Goal: Transaction & Acquisition: Purchase product/service

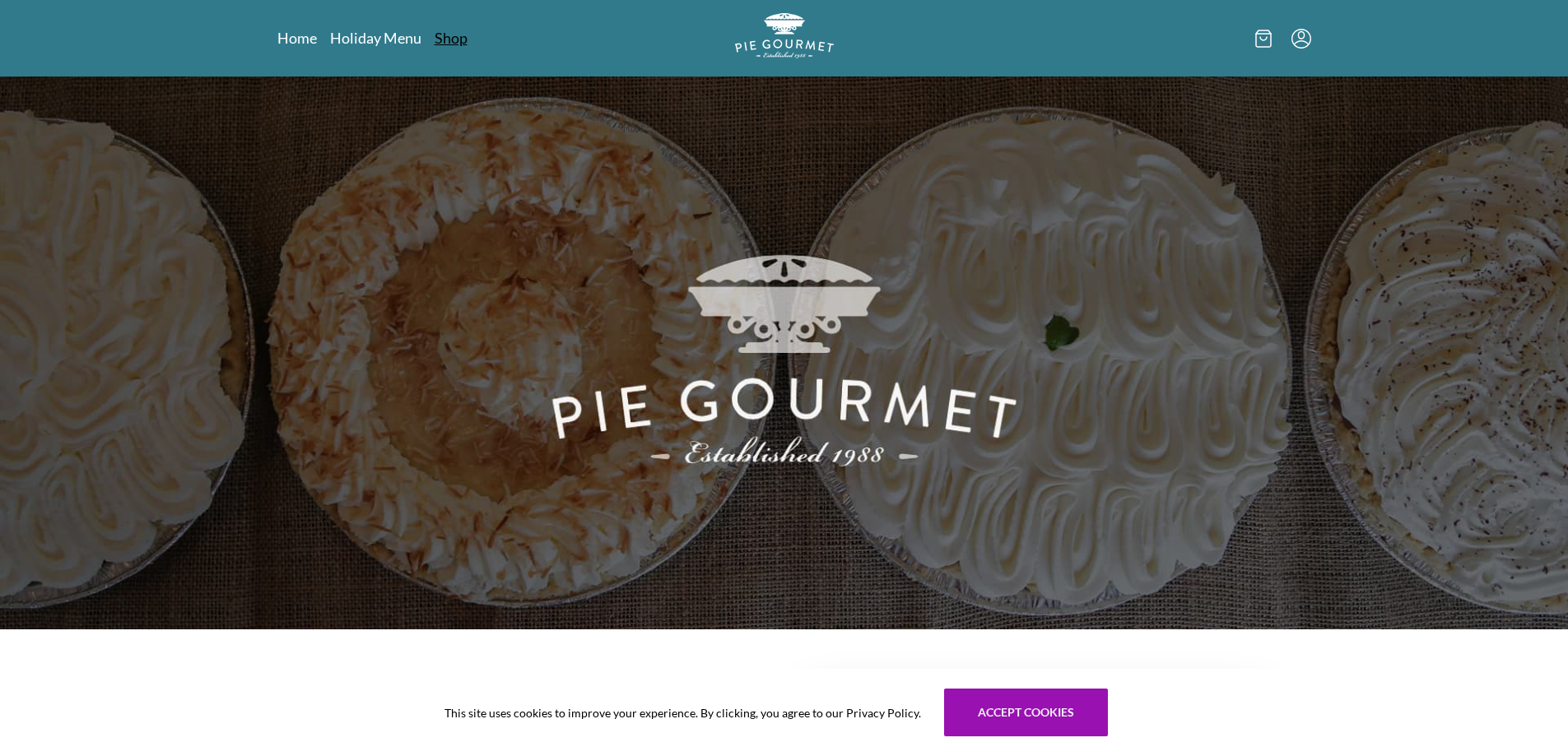
click at [352, 37] on link "Holiday Menu" at bounding box center [375, 37] width 91 height 20
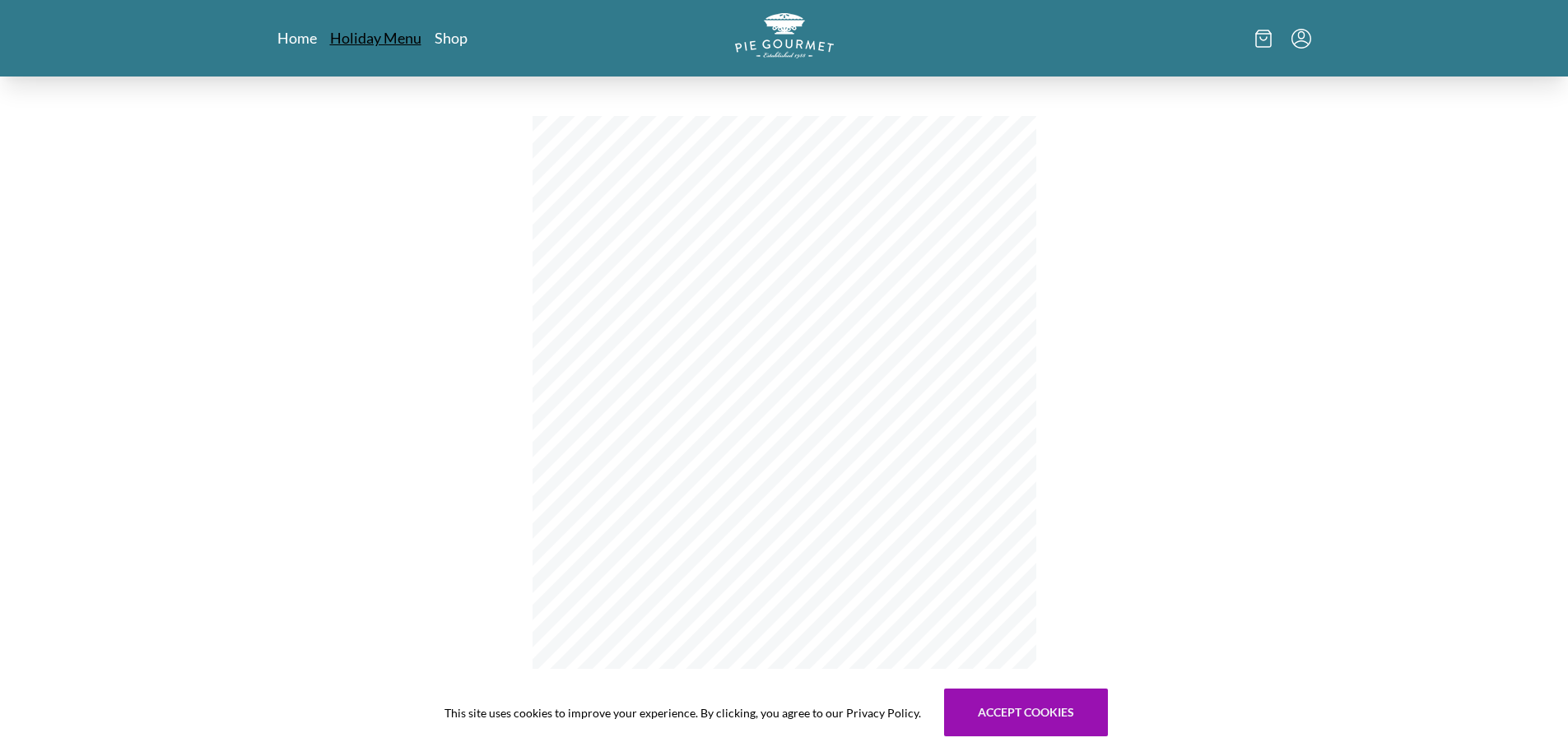
click at [396, 44] on link "Holiday Menu" at bounding box center [375, 37] width 91 height 20
click at [459, 42] on link "Shop" at bounding box center [451, 37] width 33 height 20
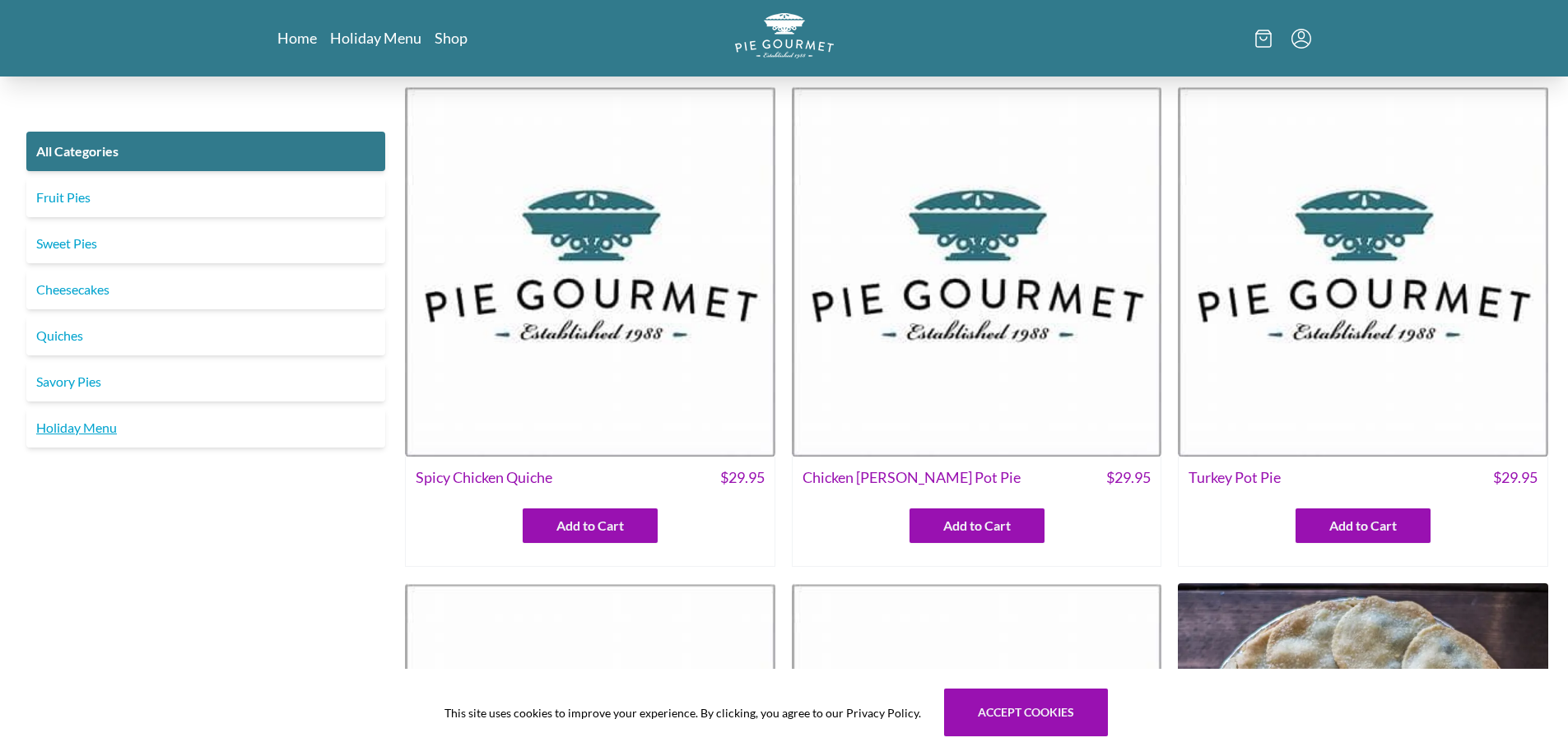
click at [100, 429] on link "Holiday Menu" at bounding box center [205, 427] width 359 height 39
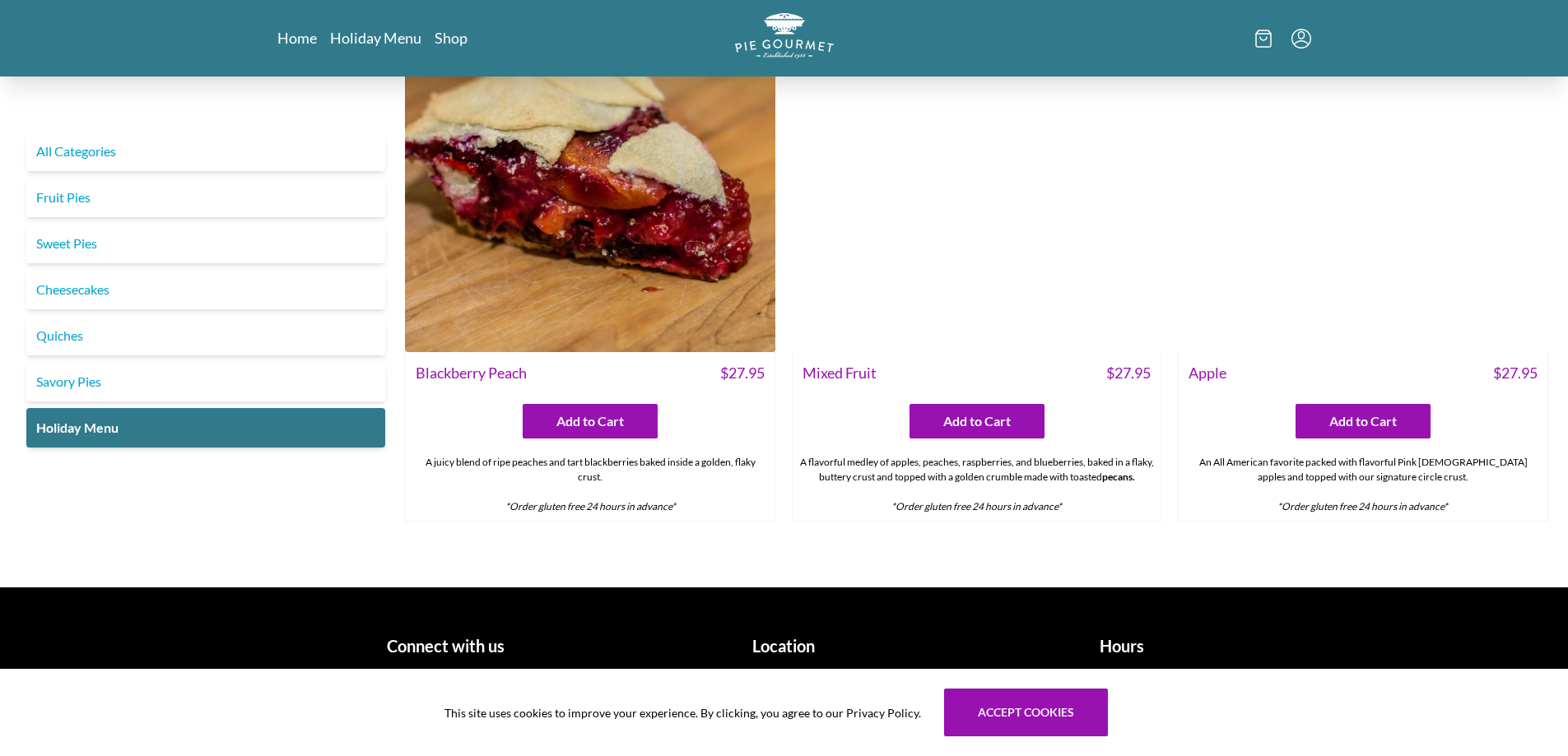
scroll to position [1876, 0]
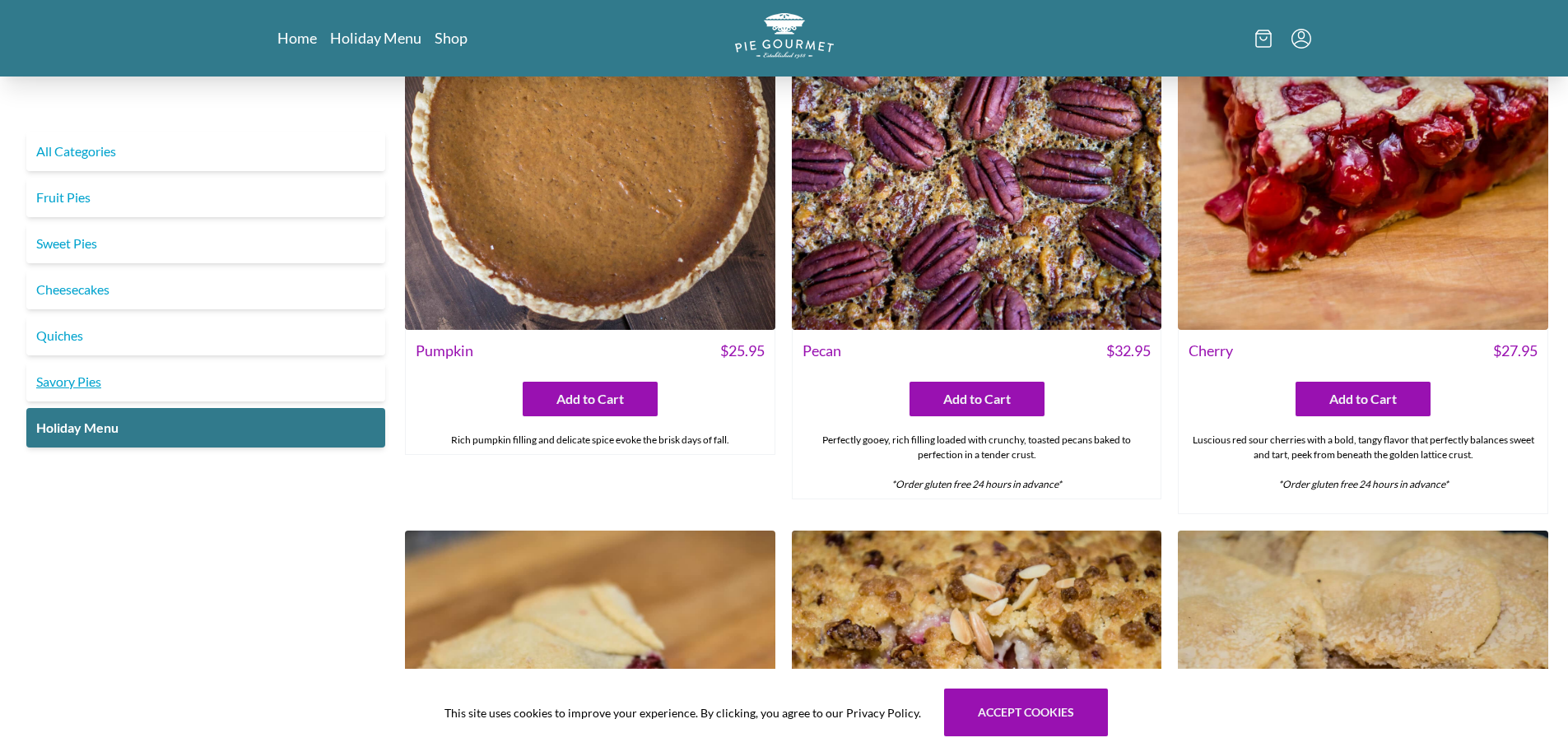
click at [188, 388] on link "Savory Pies" at bounding box center [205, 382] width 359 height 39
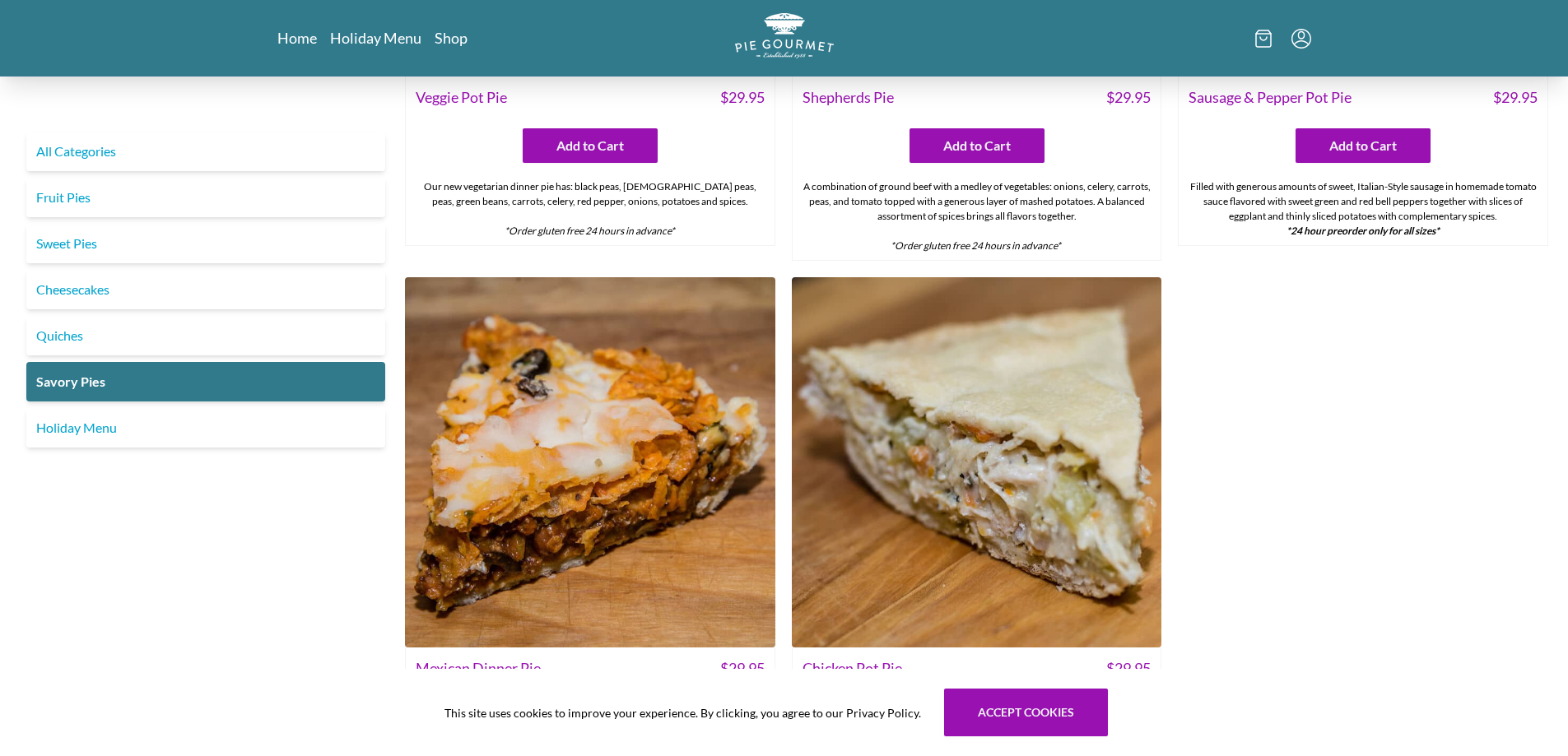
scroll to position [987, 0]
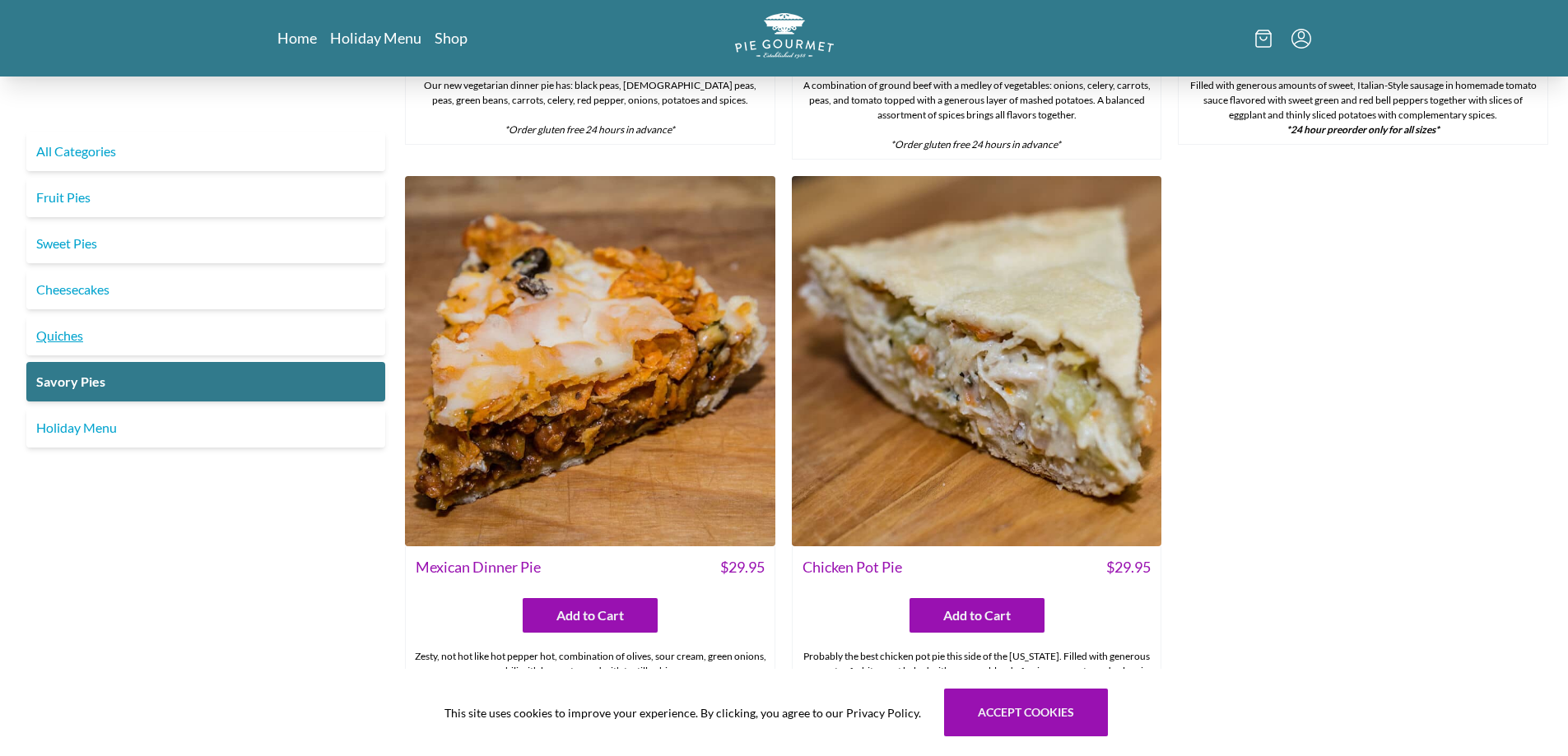
click at [70, 342] on link "Quiches" at bounding box center [205, 336] width 359 height 39
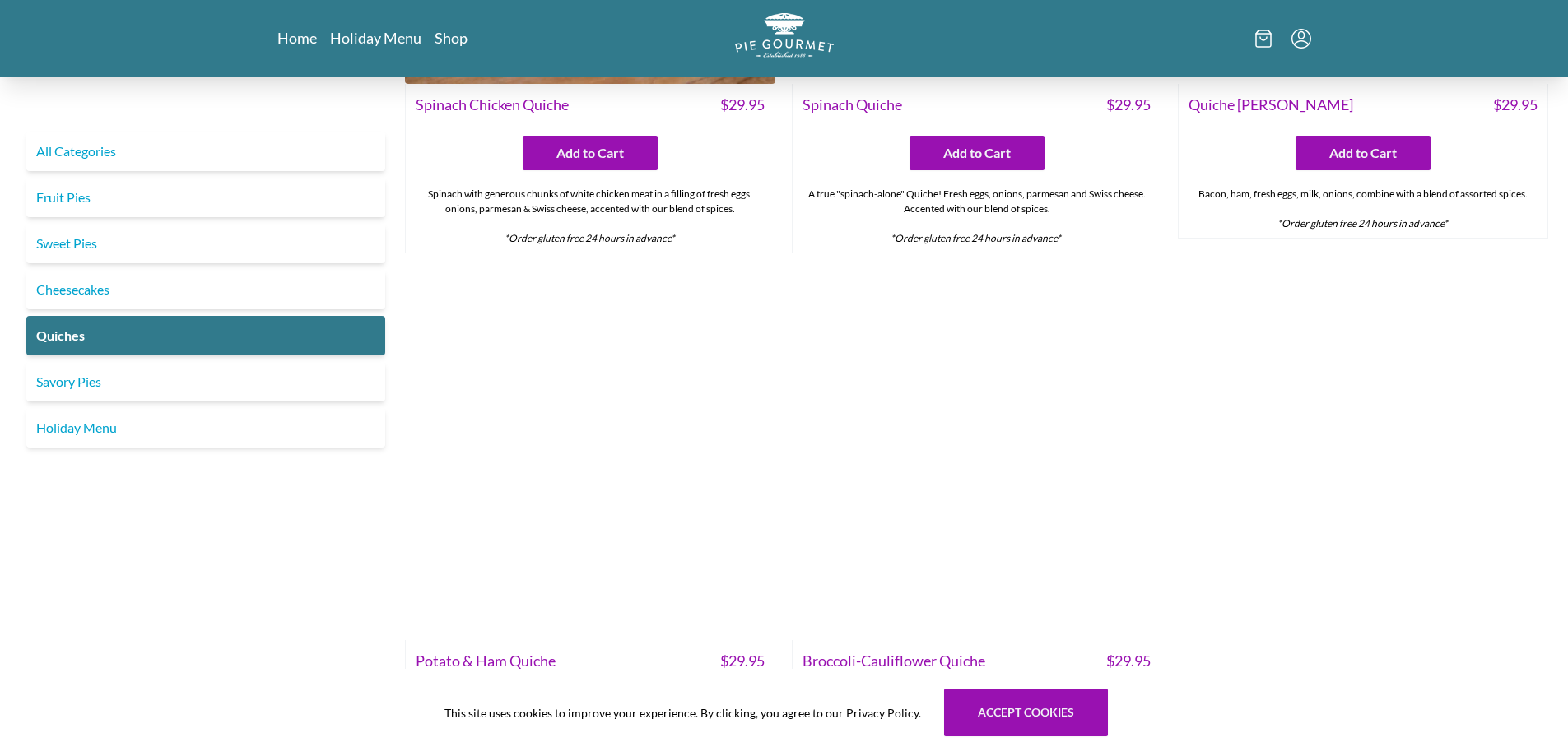
scroll to position [1097, 0]
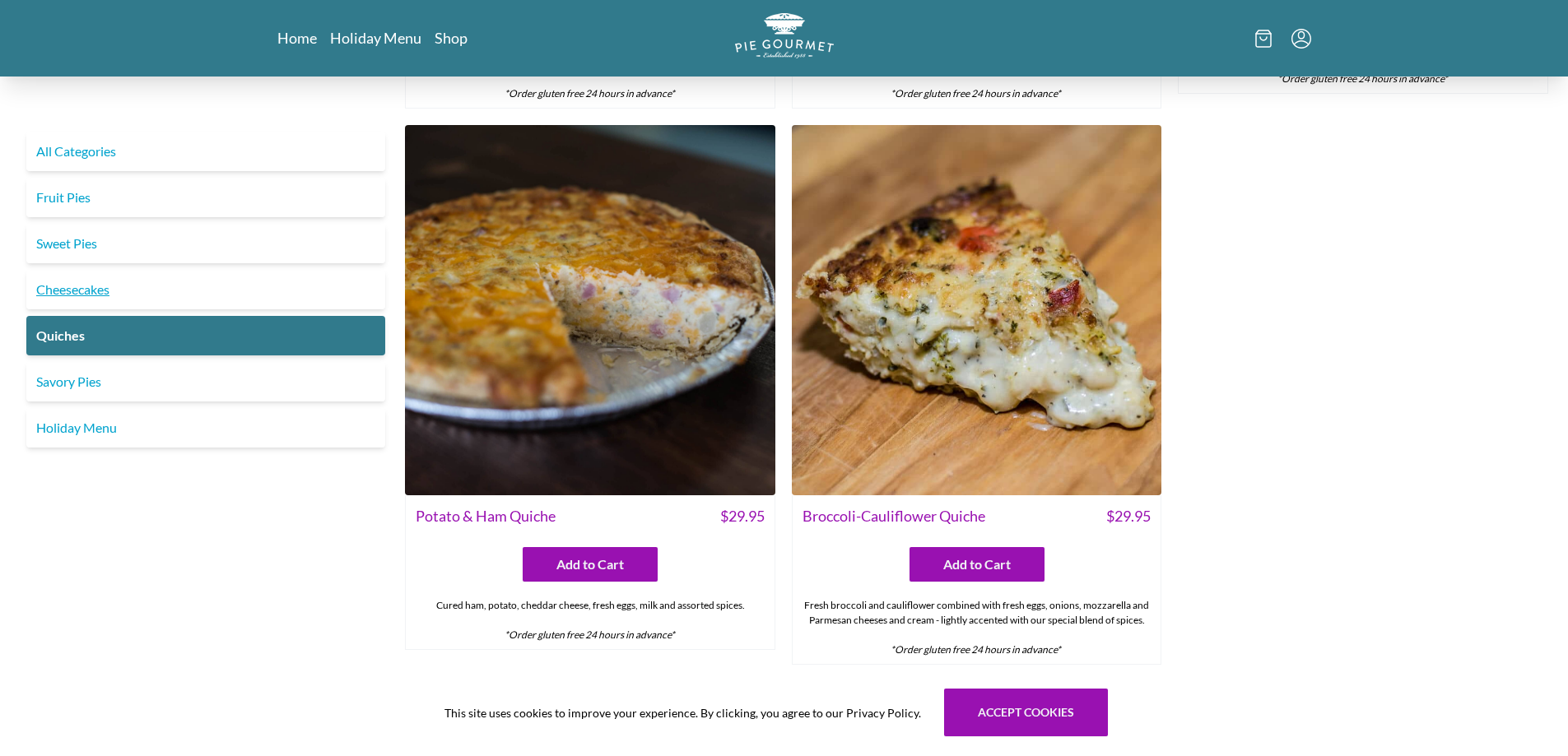
click at [92, 282] on link "Cheesecakes" at bounding box center [205, 290] width 359 height 39
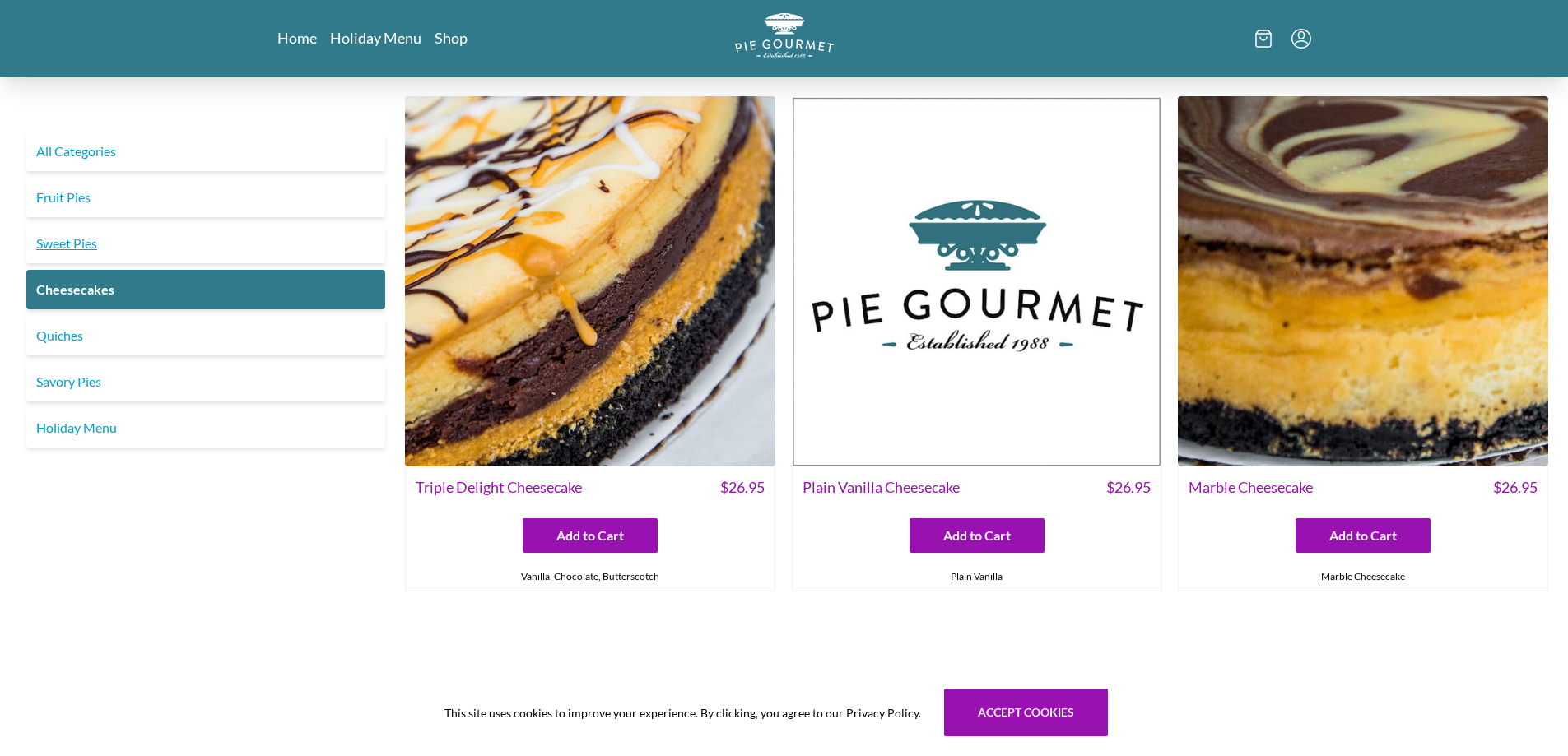
click at [112, 238] on link "Sweet Pies" at bounding box center [205, 243] width 359 height 39
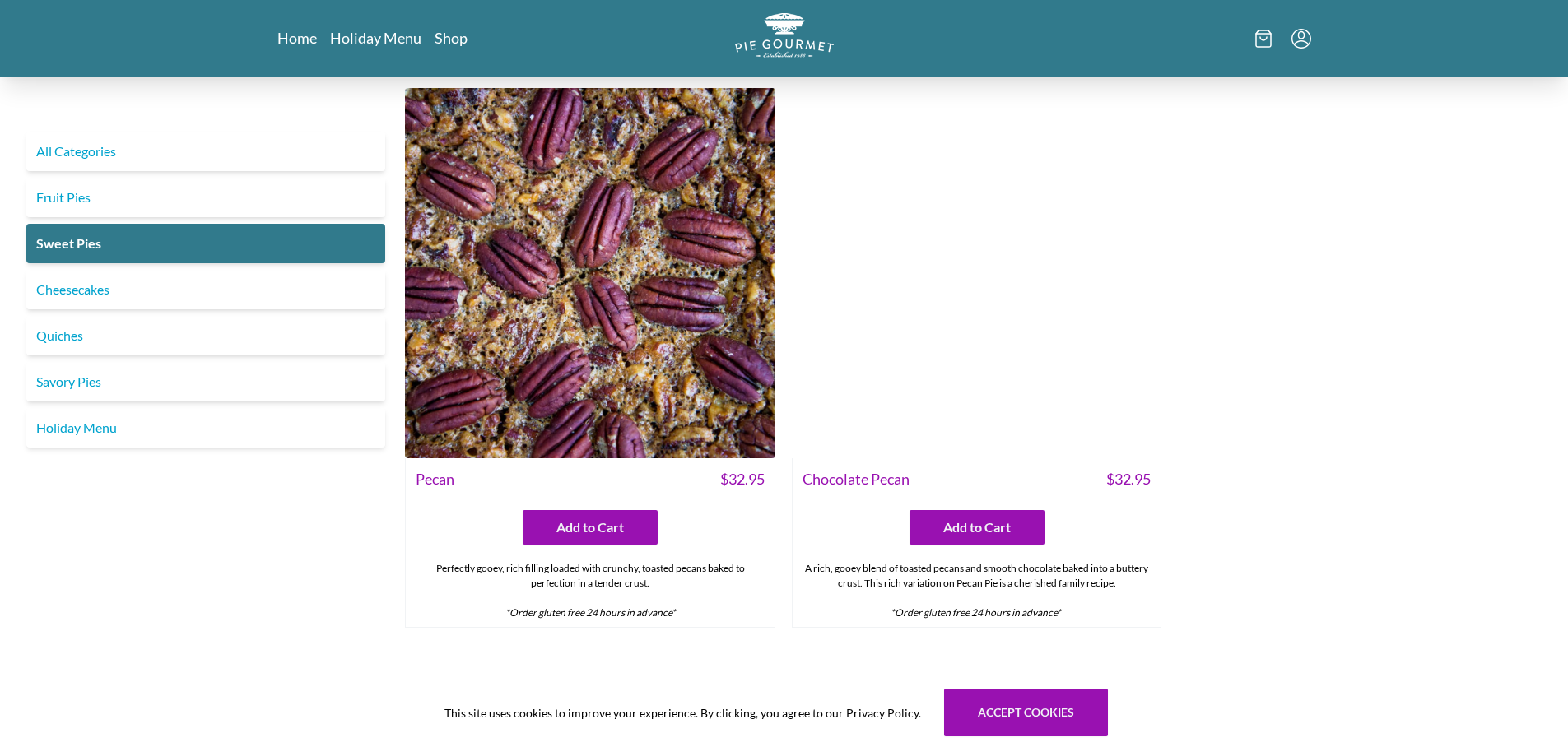
scroll to position [1299, 0]
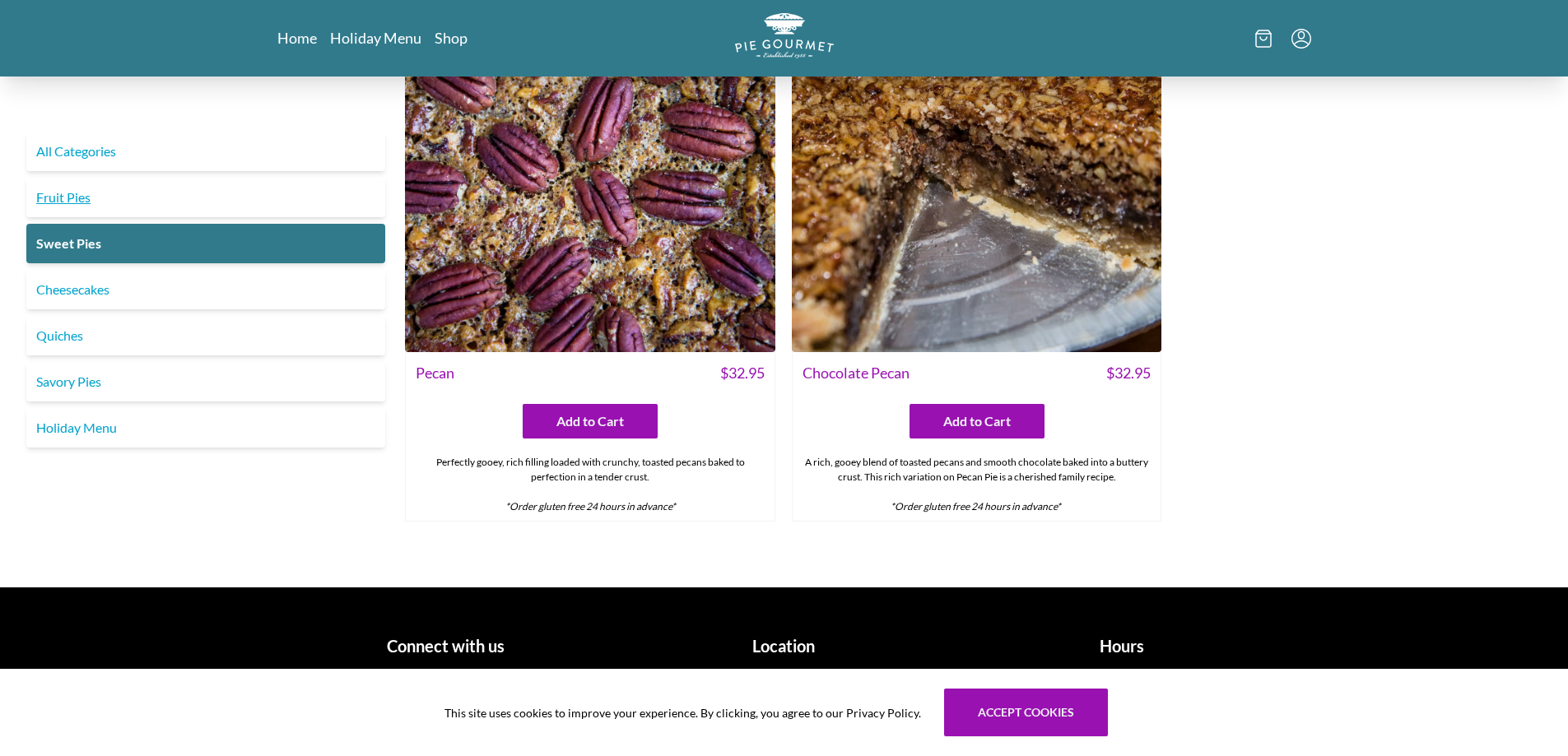
click at [102, 203] on link "Fruit Pies" at bounding box center [205, 197] width 359 height 39
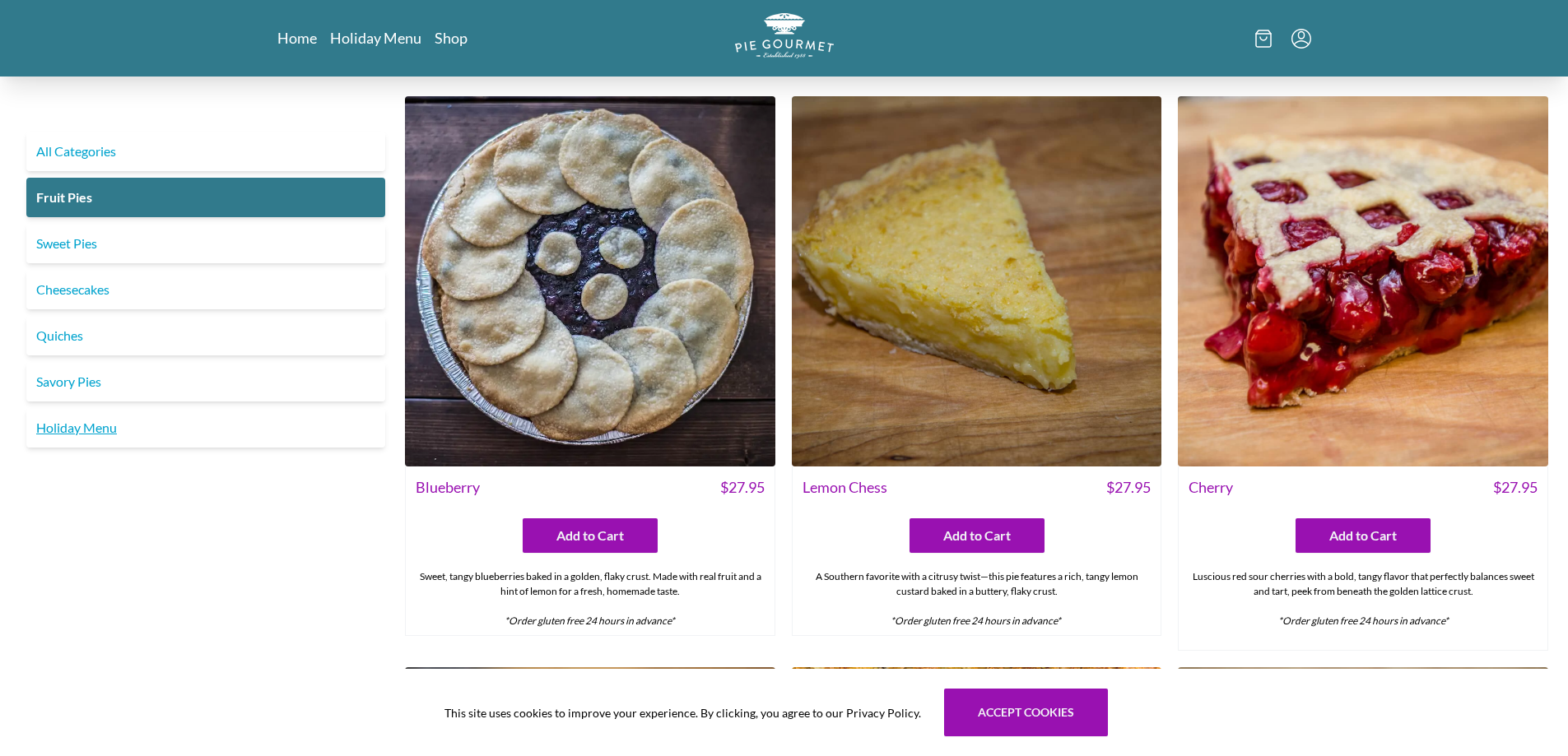
click at [106, 424] on link "Holiday Menu" at bounding box center [205, 427] width 359 height 39
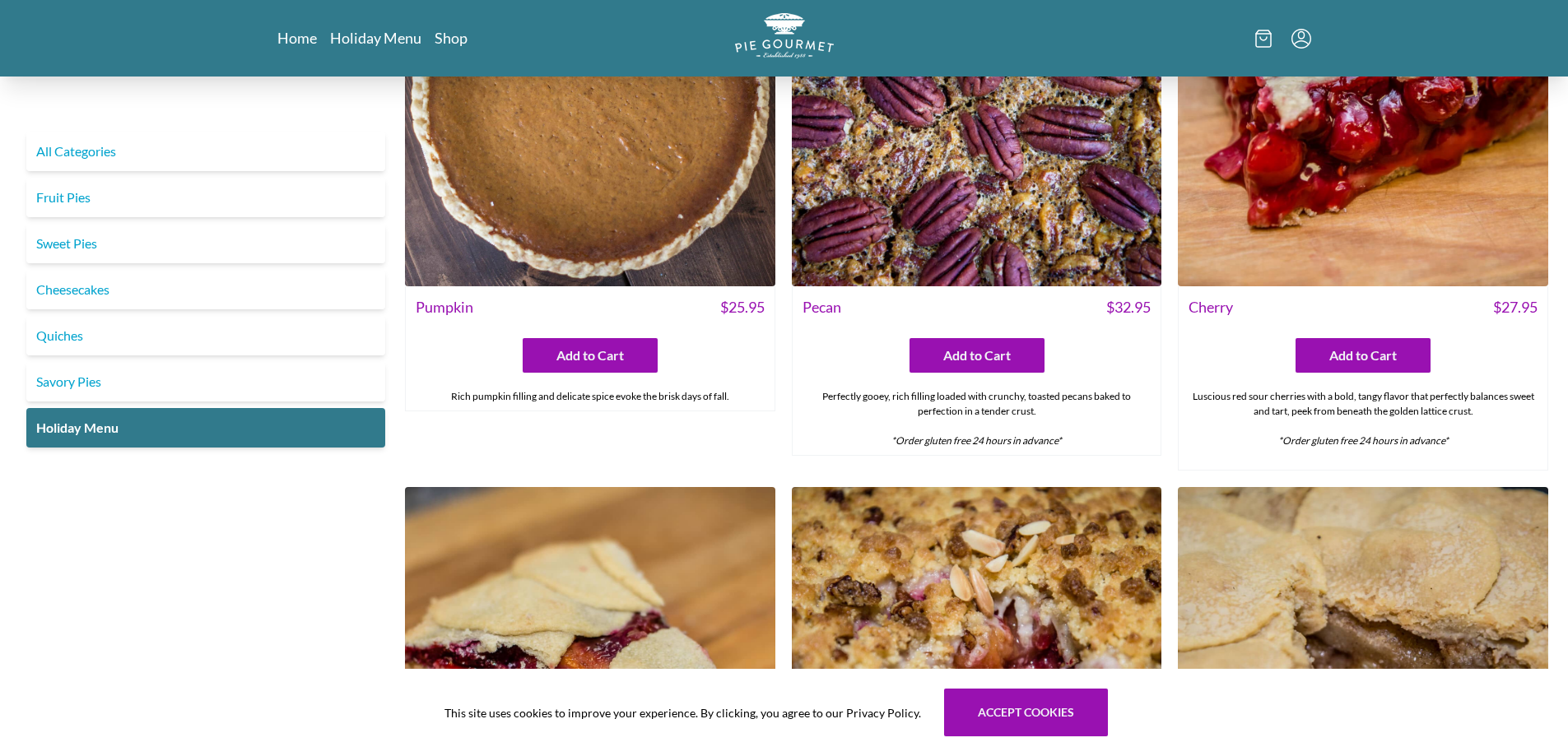
scroll to position [1657, 0]
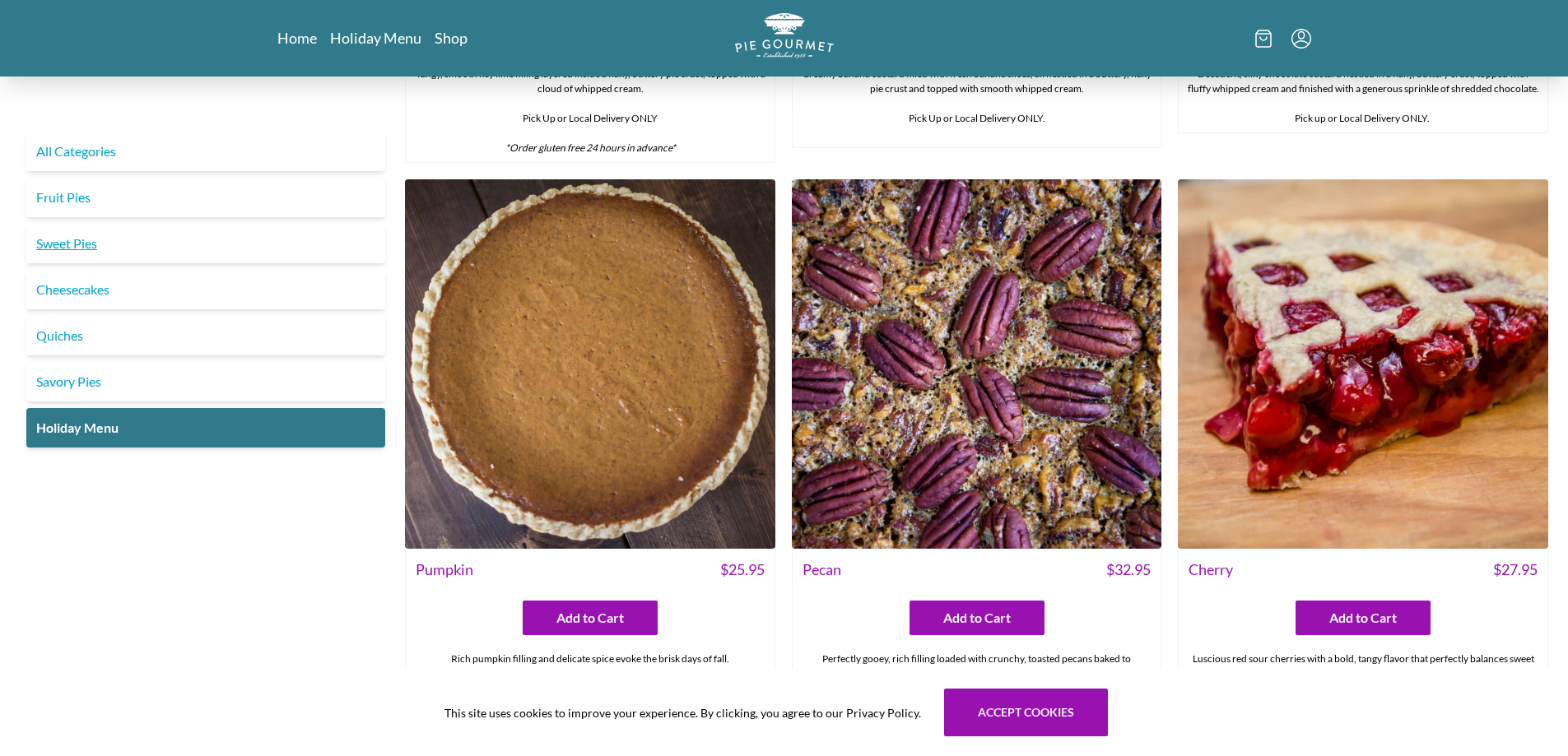
click at [258, 244] on link "Sweet Pies" at bounding box center [205, 243] width 359 height 39
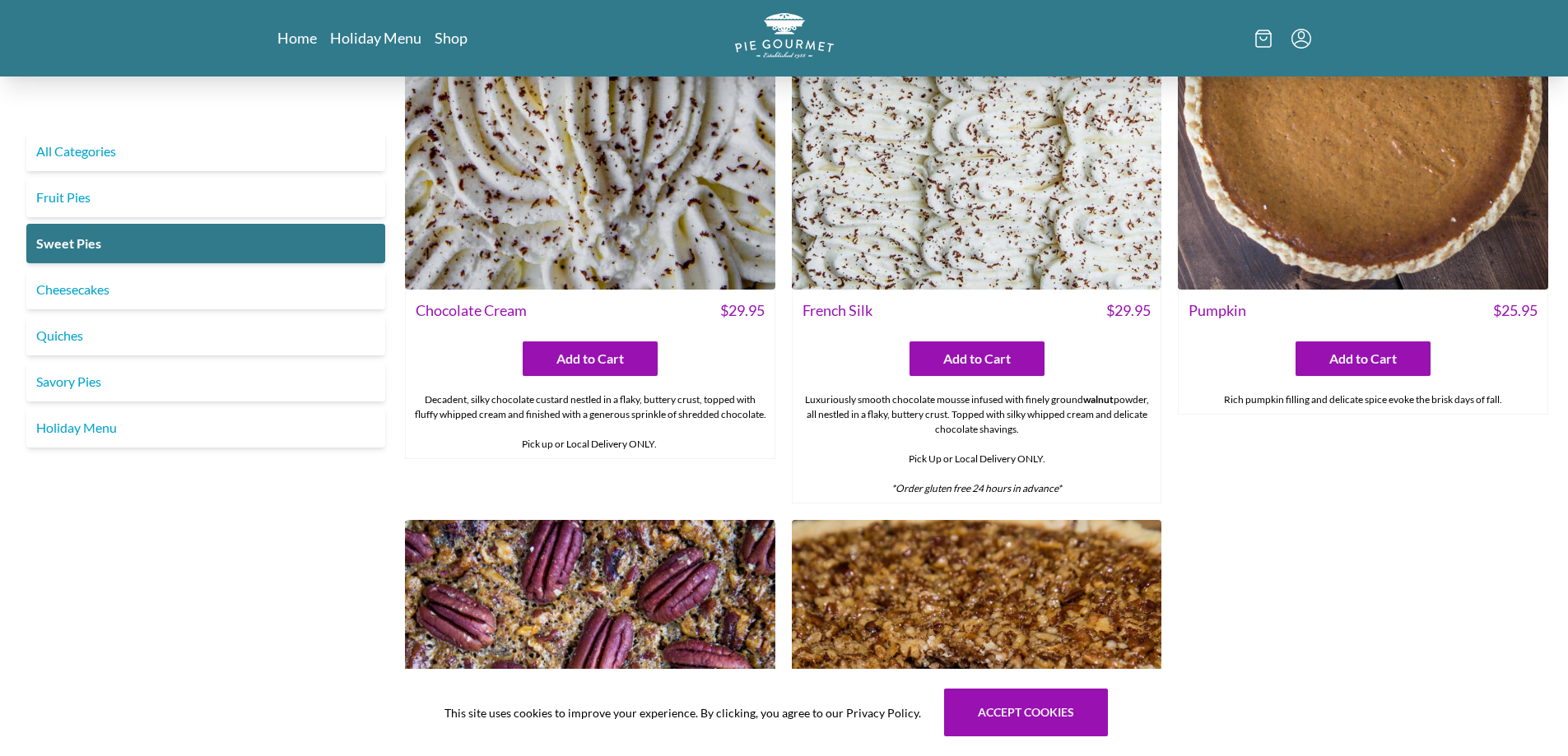
scroll to position [1207, 0]
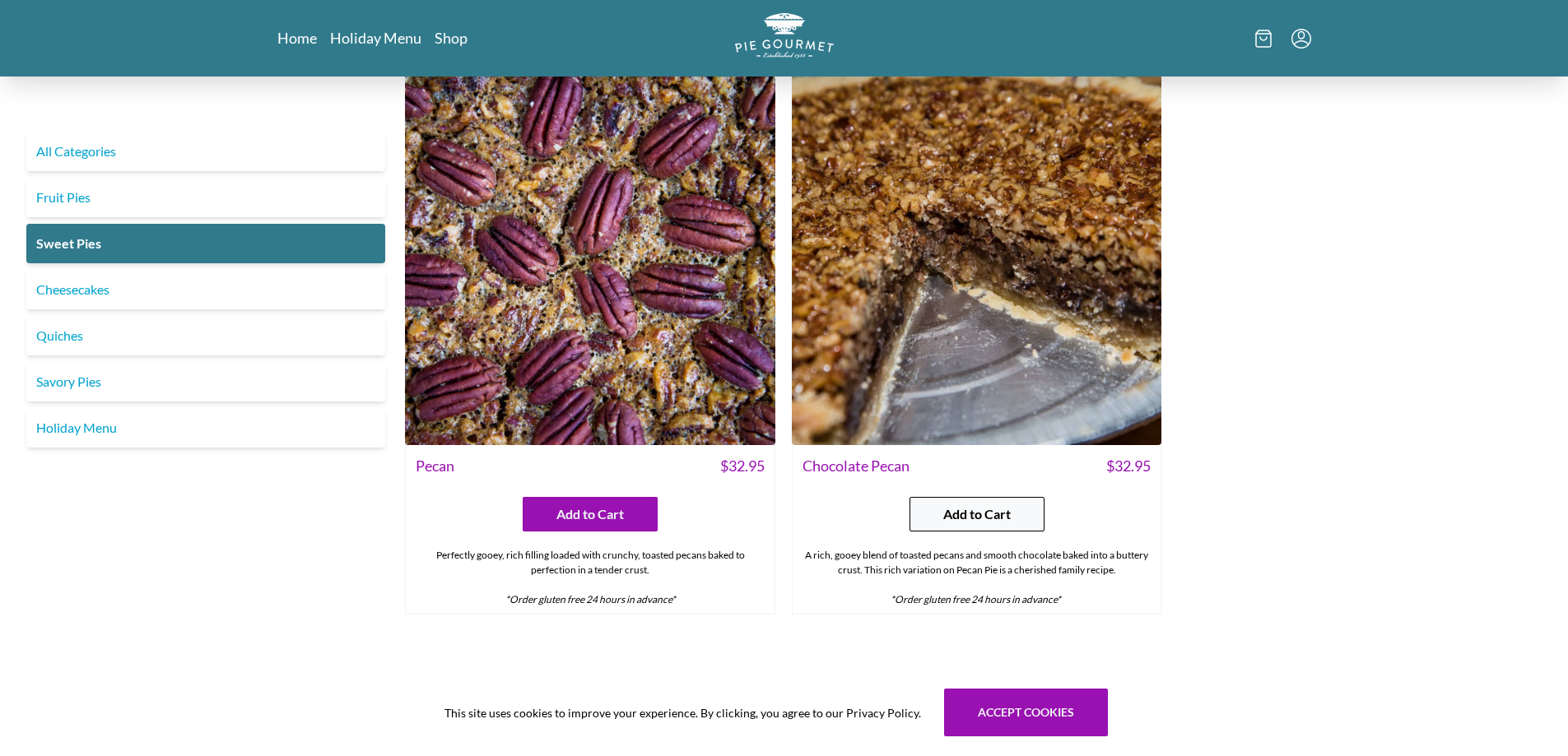
click at [923, 511] on button "Add to Cart" at bounding box center [976, 513] width 135 height 34
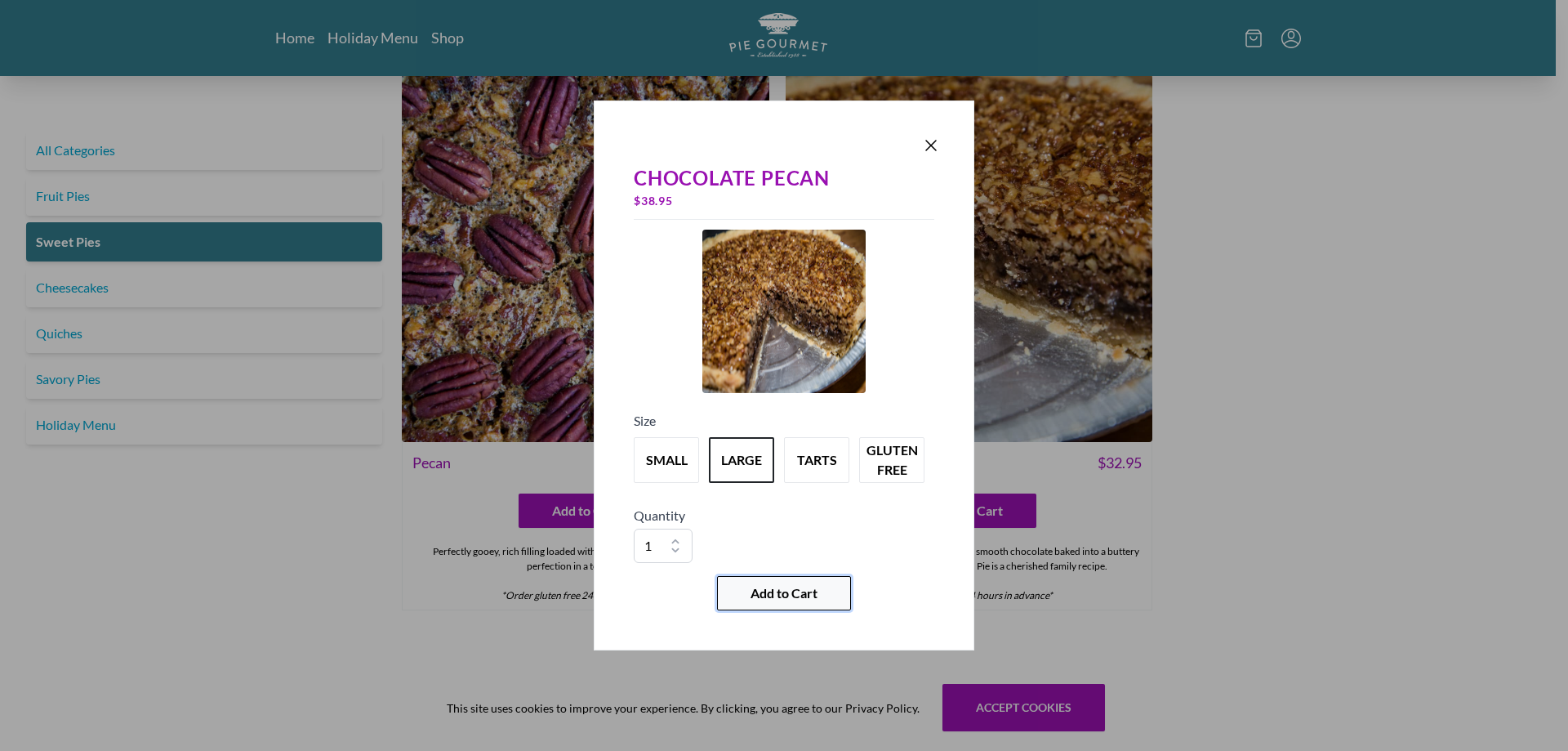
click at [804, 590] on span "Add to Cart" at bounding box center [784, 593] width 67 height 20
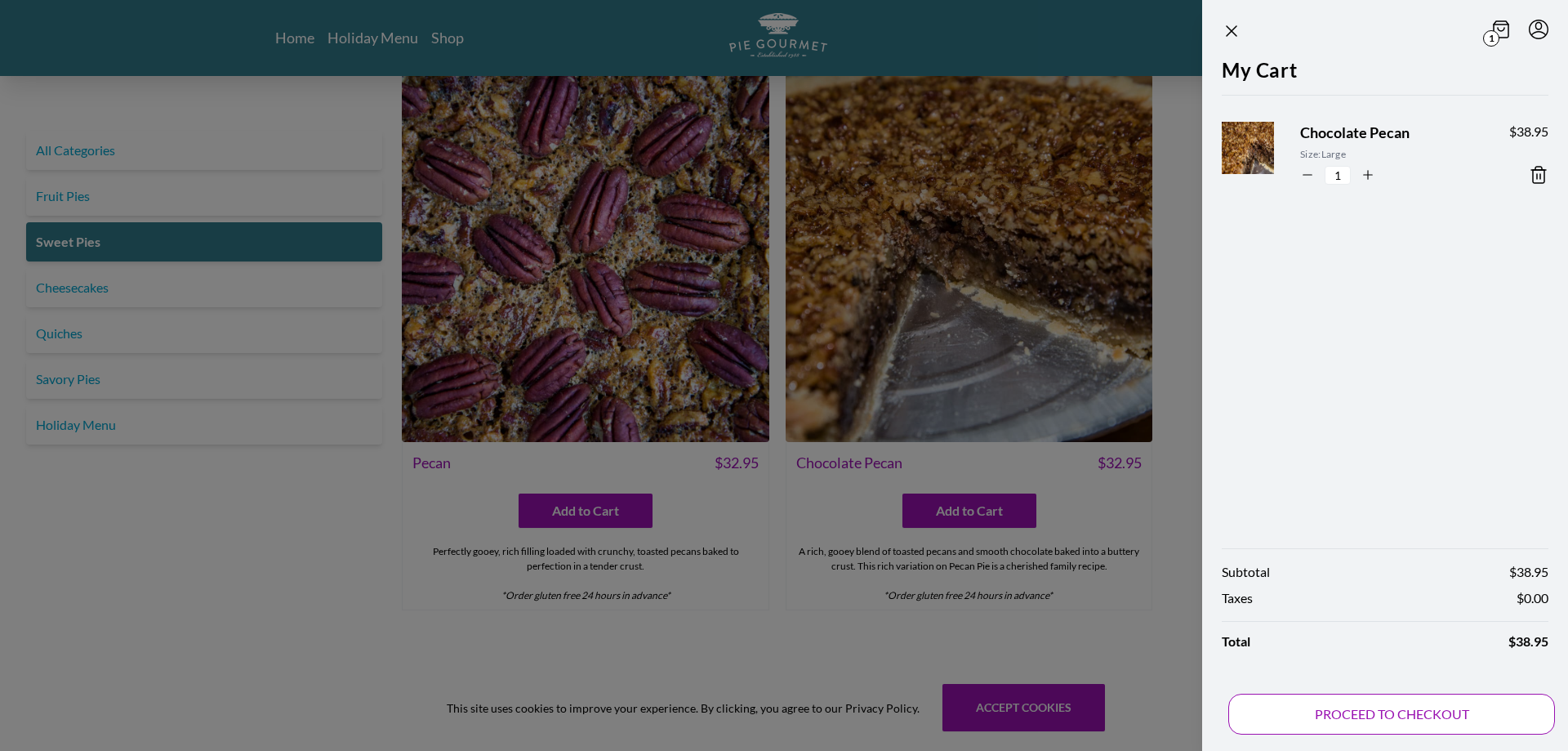
click at [1322, 720] on button "PROCEED TO CHECKOUT" at bounding box center [1392, 714] width 327 height 41
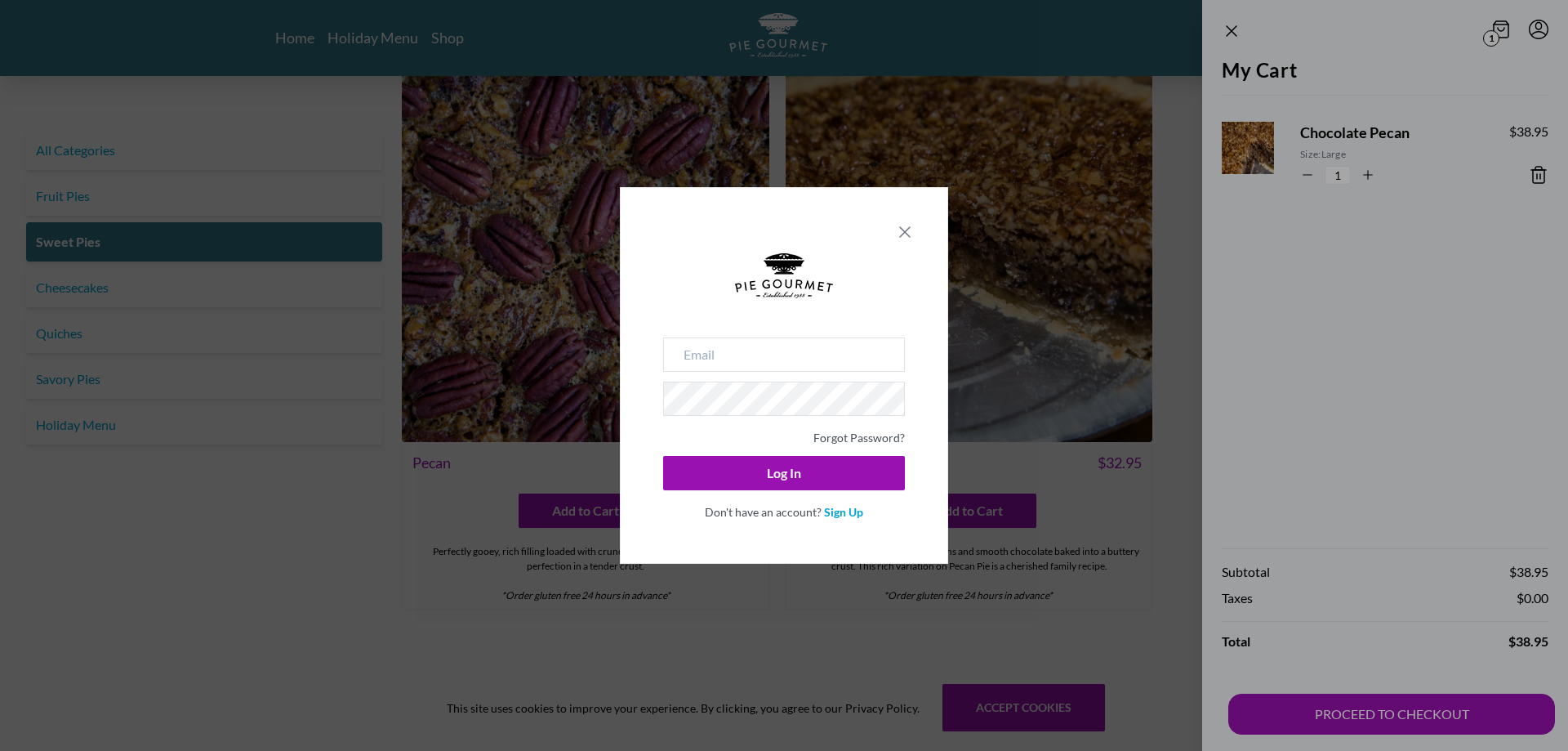
click at [903, 241] on icon "Close panel" at bounding box center [905, 232] width 20 height 20
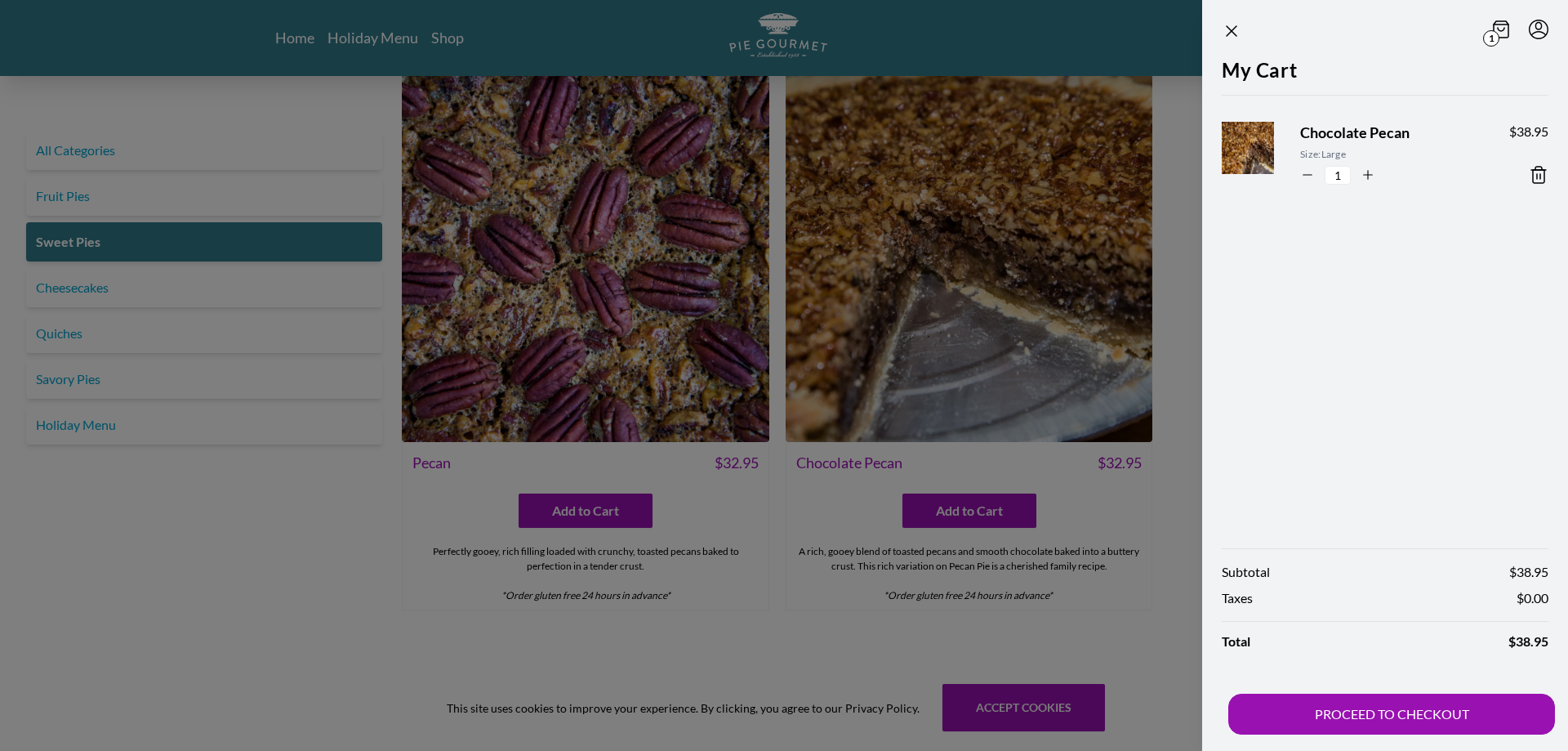
click at [916, 49] on div at bounding box center [784, 376] width 1568 height 751
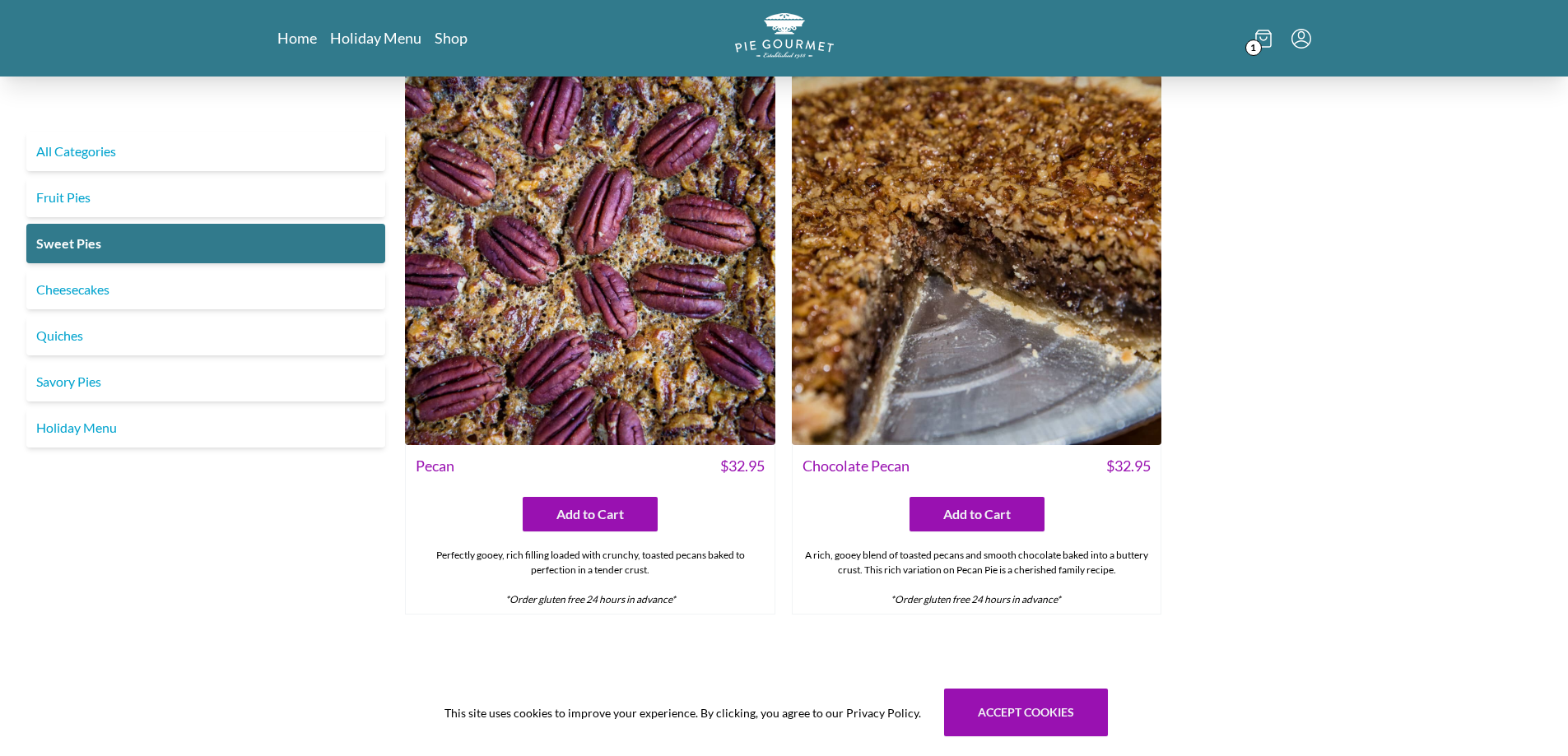
drag, startPoint x: 772, startPoint y: 534, endPoint x: 676, endPoint y: 485, distance: 107.8
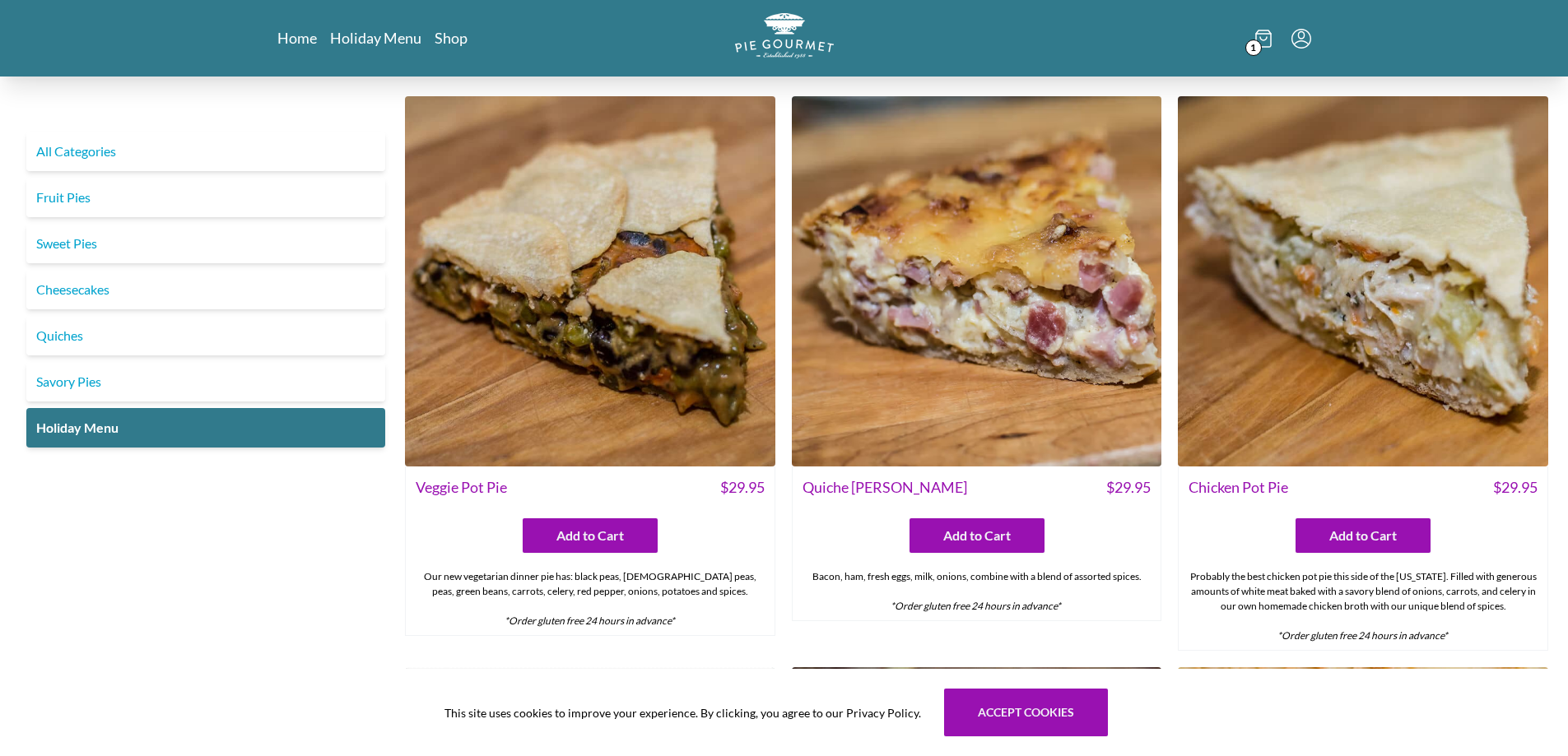
click at [286, 20] on div "Home Holiday Menu Shop 1" at bounding box center [784, 38] width 1053 height 77
click at [286, 33] on link "Home" at bounding box center [297, 37] width 40 height 20
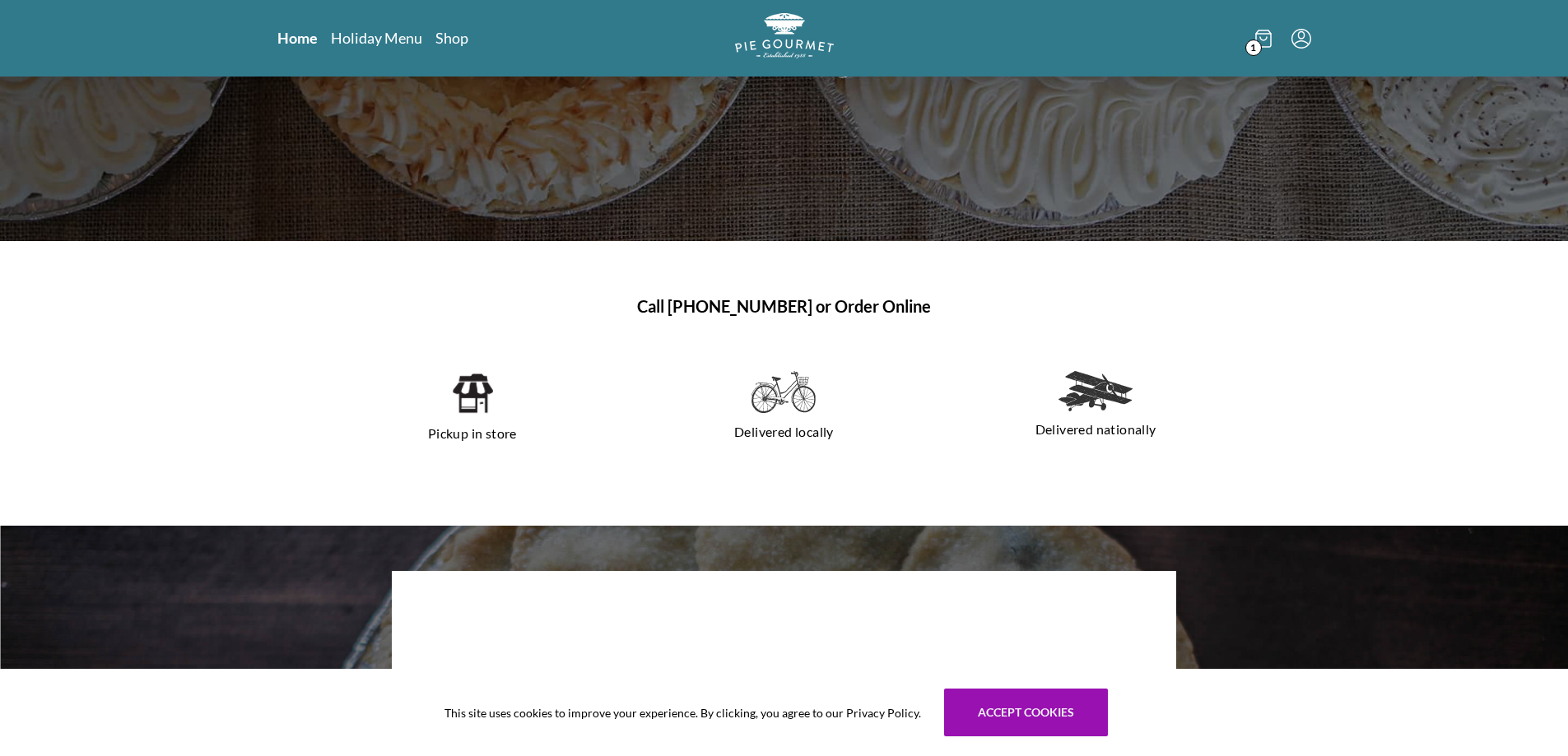
scroll to position [308, 0]
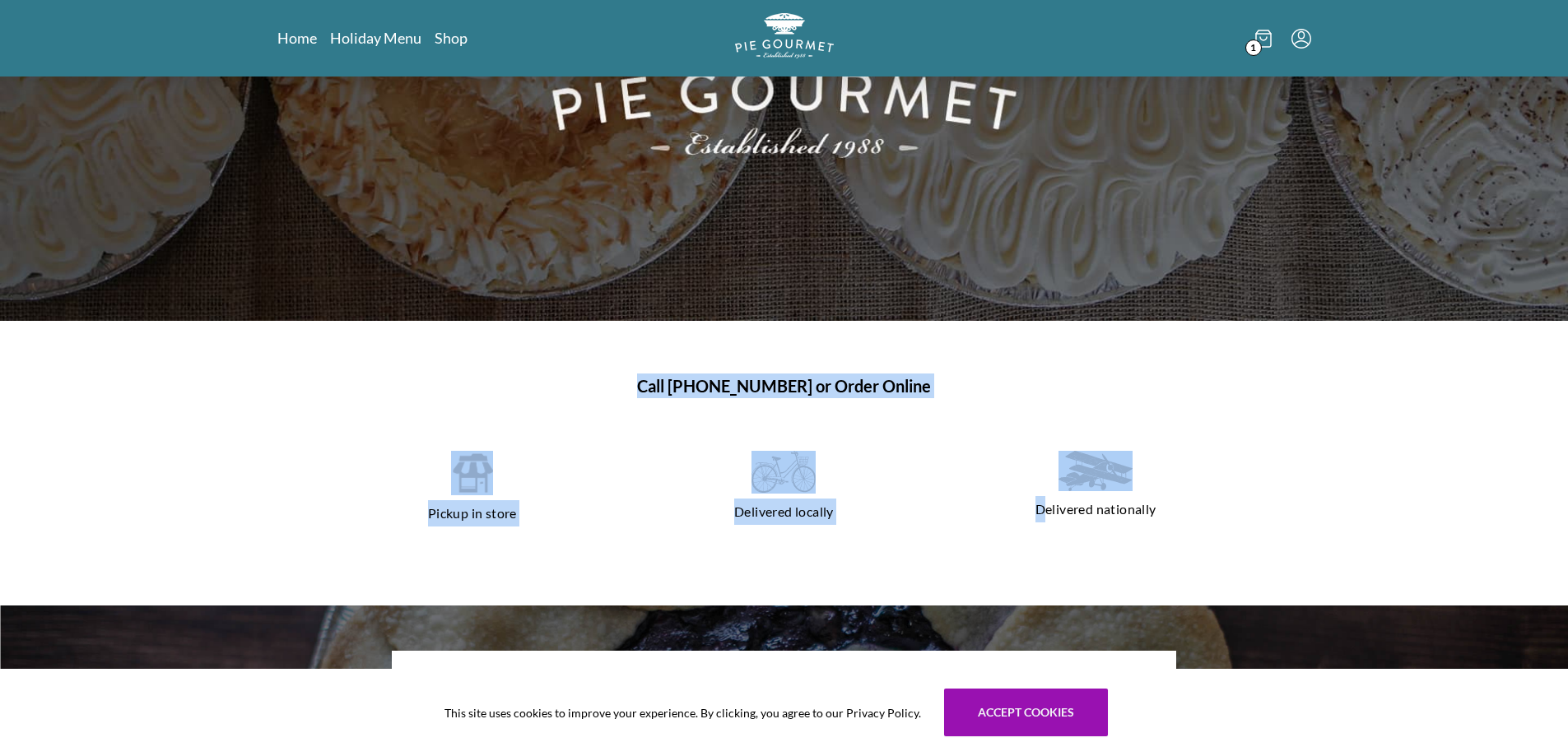
click at [1174, 496] on div "Call [PHONE_NUMBER] or Order Online Pickup in store Delivered locally Delivered…" at bounding box center [784, 671] width 1568 height 1806
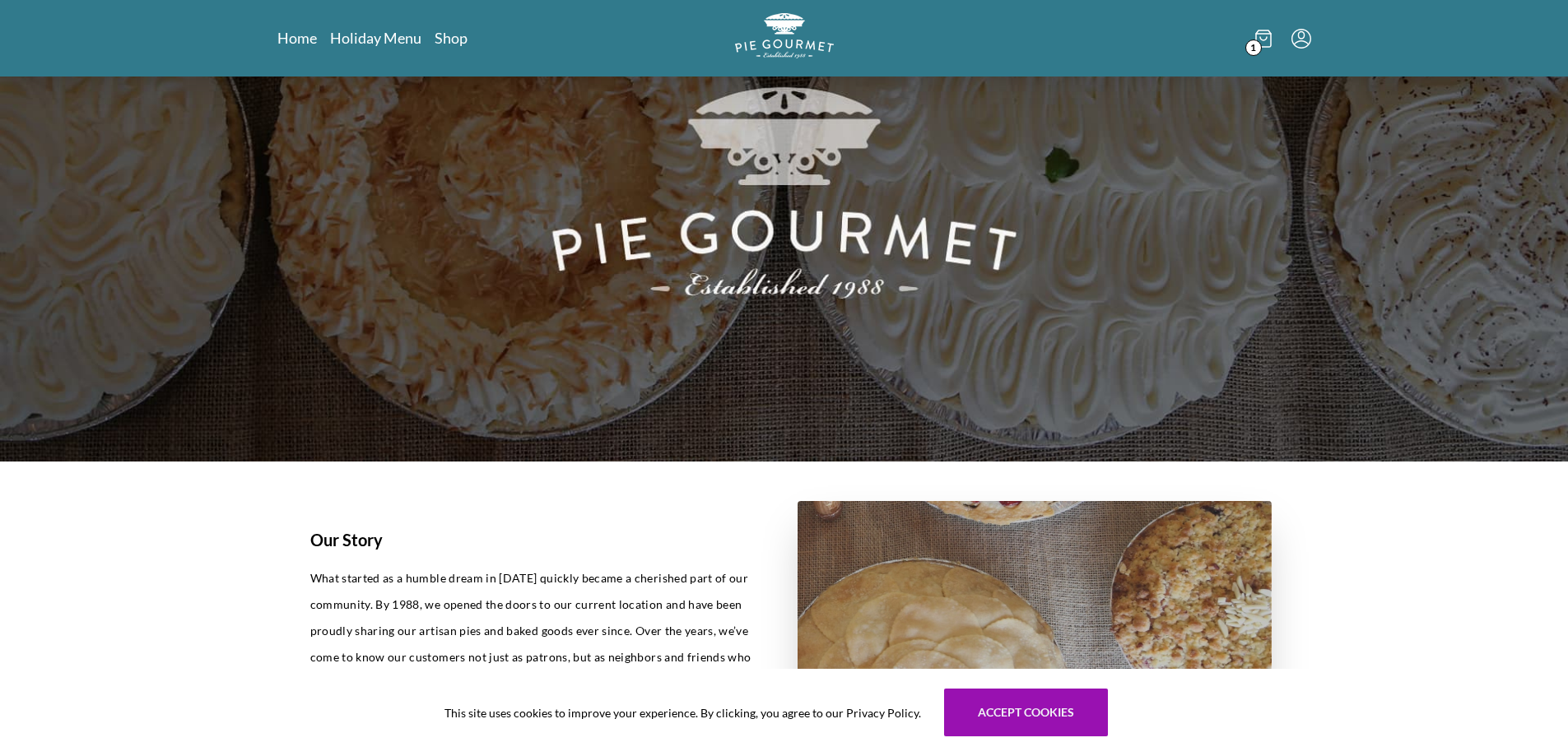
scroll to position [658, 0]
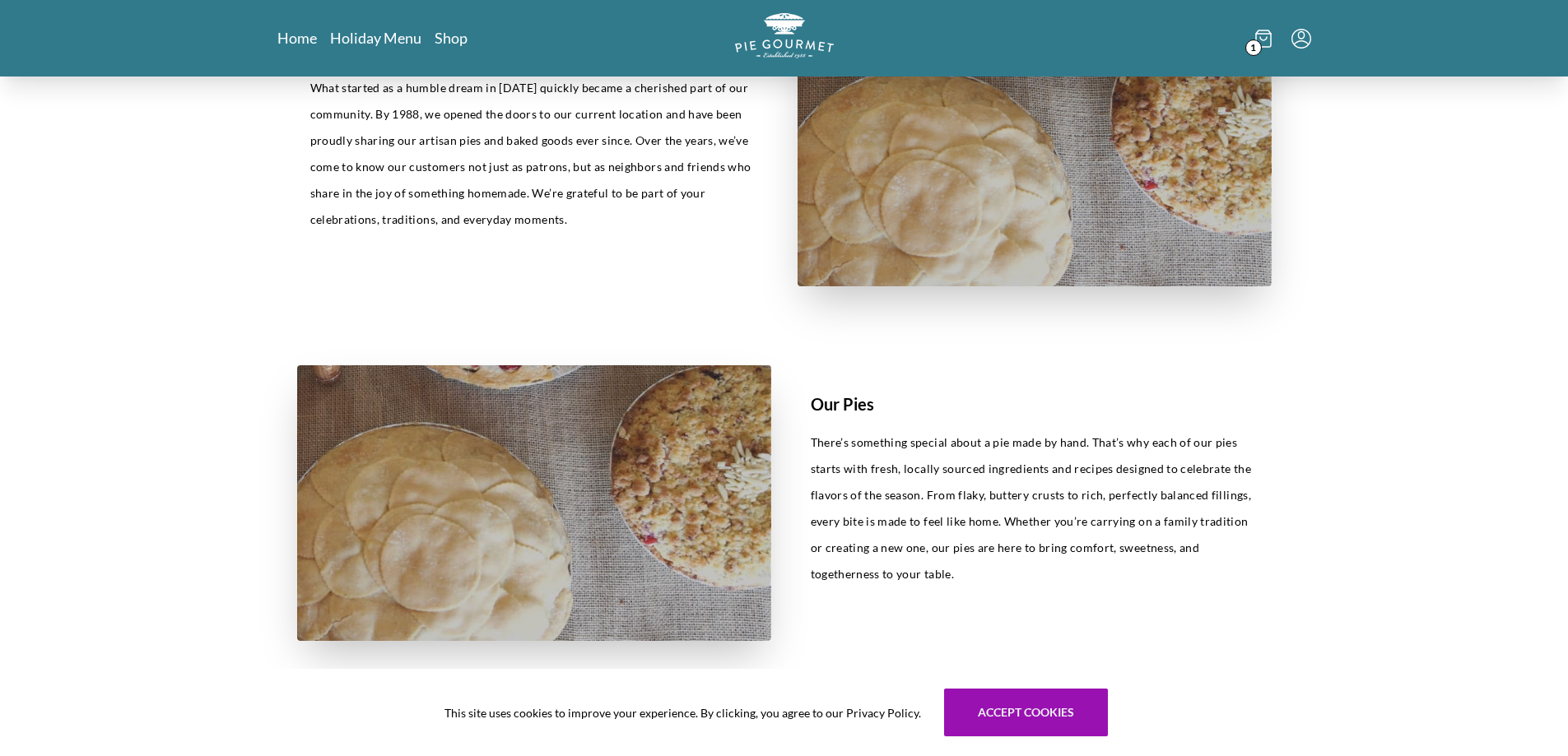
click at [1375, 564] on div "Our Story What started as a humble dream in [DATE] quickly became a cherished p…" at bounding box center [784, 675] width 1568 height 2514
click at [1145, 549] on p "There’s something special about a pie made by hand. That’s why each of our pies…" at bounding box center [1035, 508] width 448 height 158
click at [640, 277] on div "Our Story What started as a humble dream in [DATE] quickly became a cherished p…" at bounding box center [533, 148] width 474 height 276
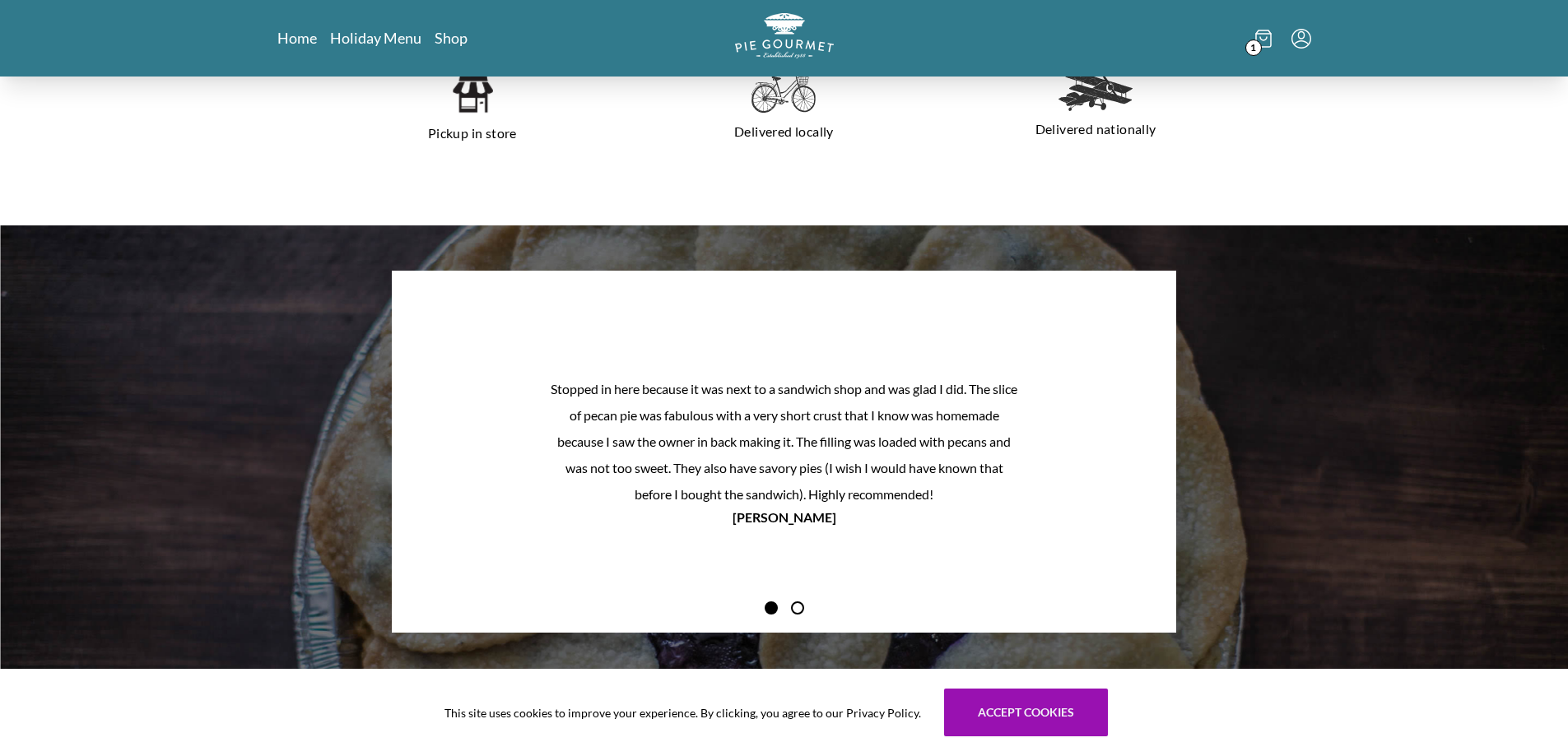
scroll to position [1425, 0]
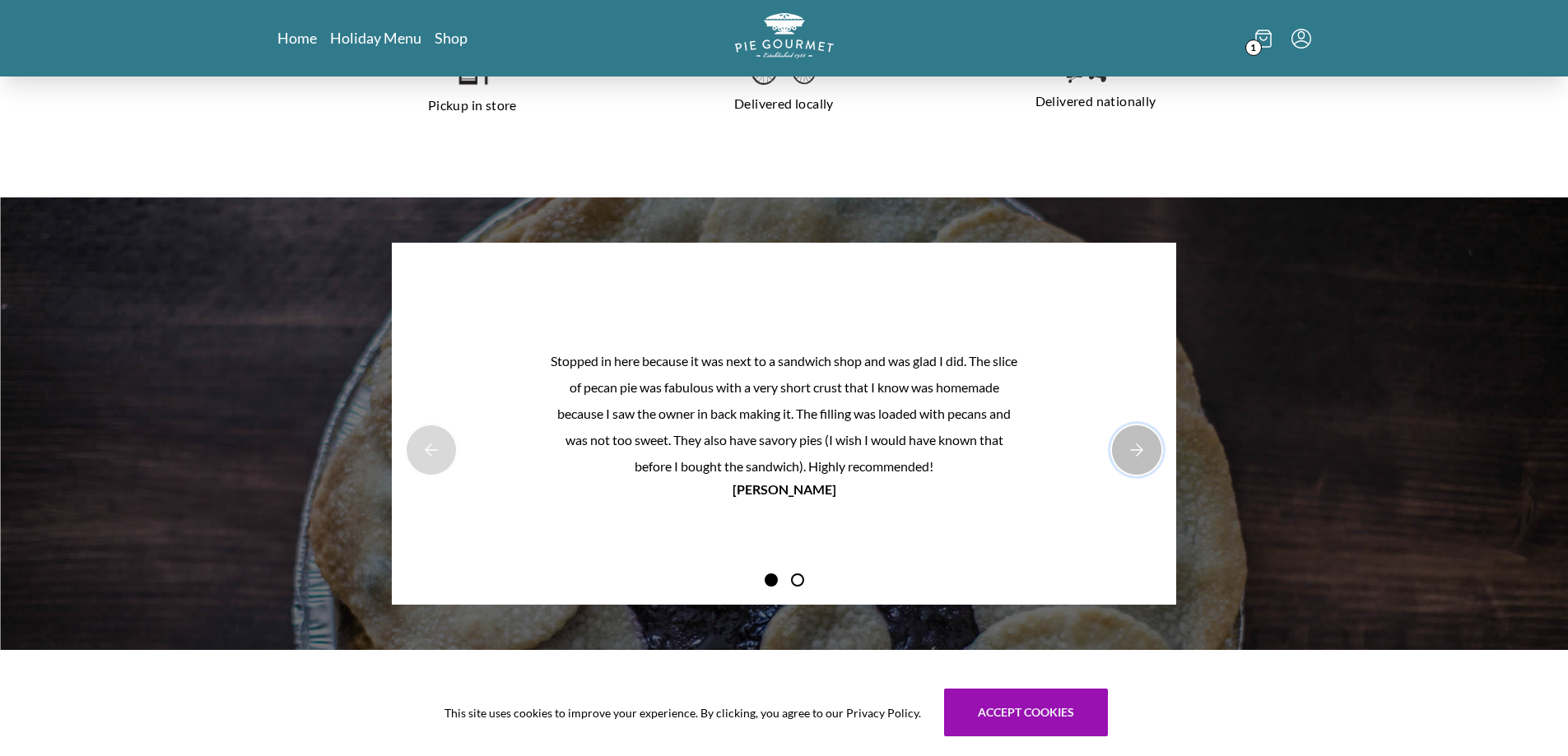
click at [1130, 459] on button "Next Product Image" at bounding box center [1137, 450] width 53 height 53
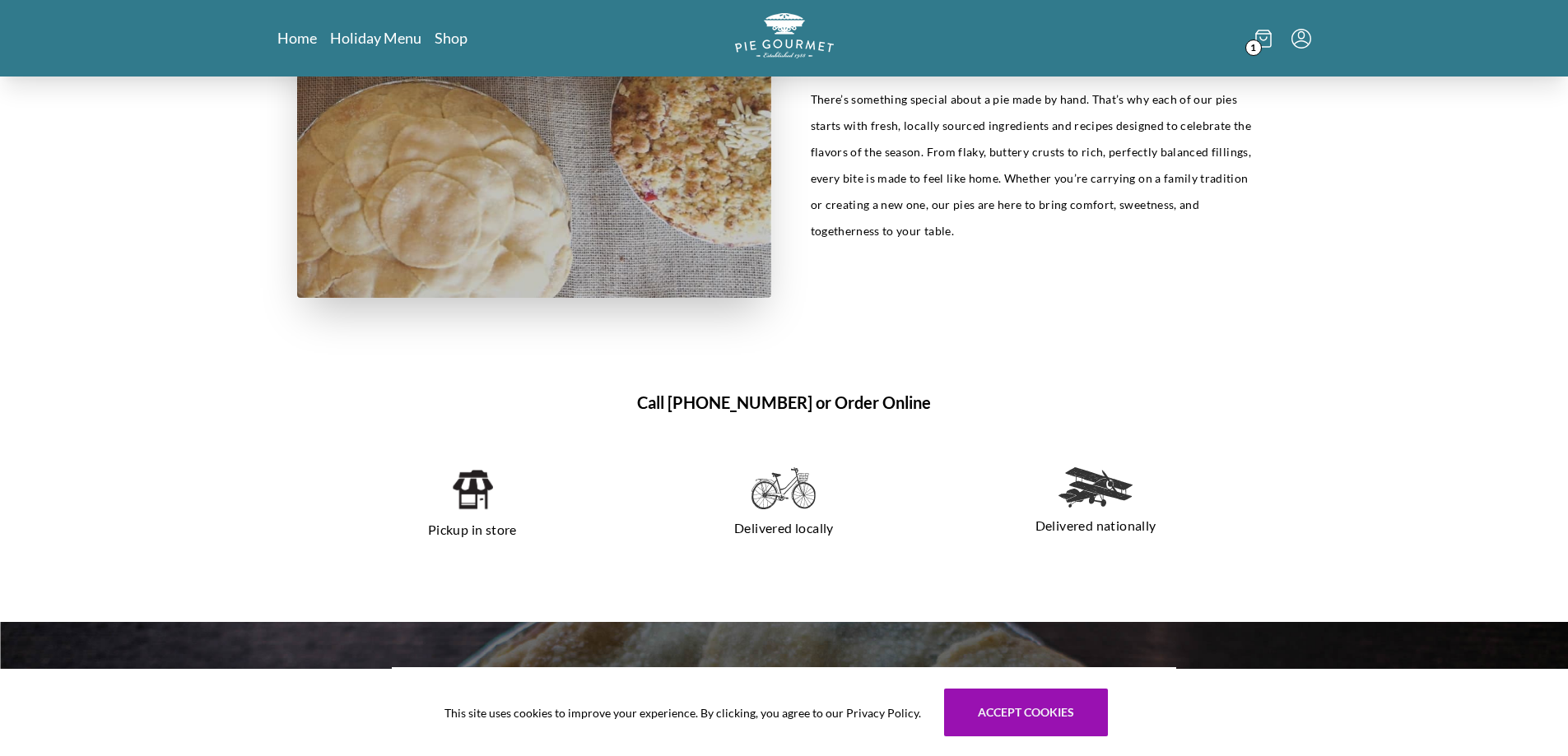
scroll to position [987, 0]
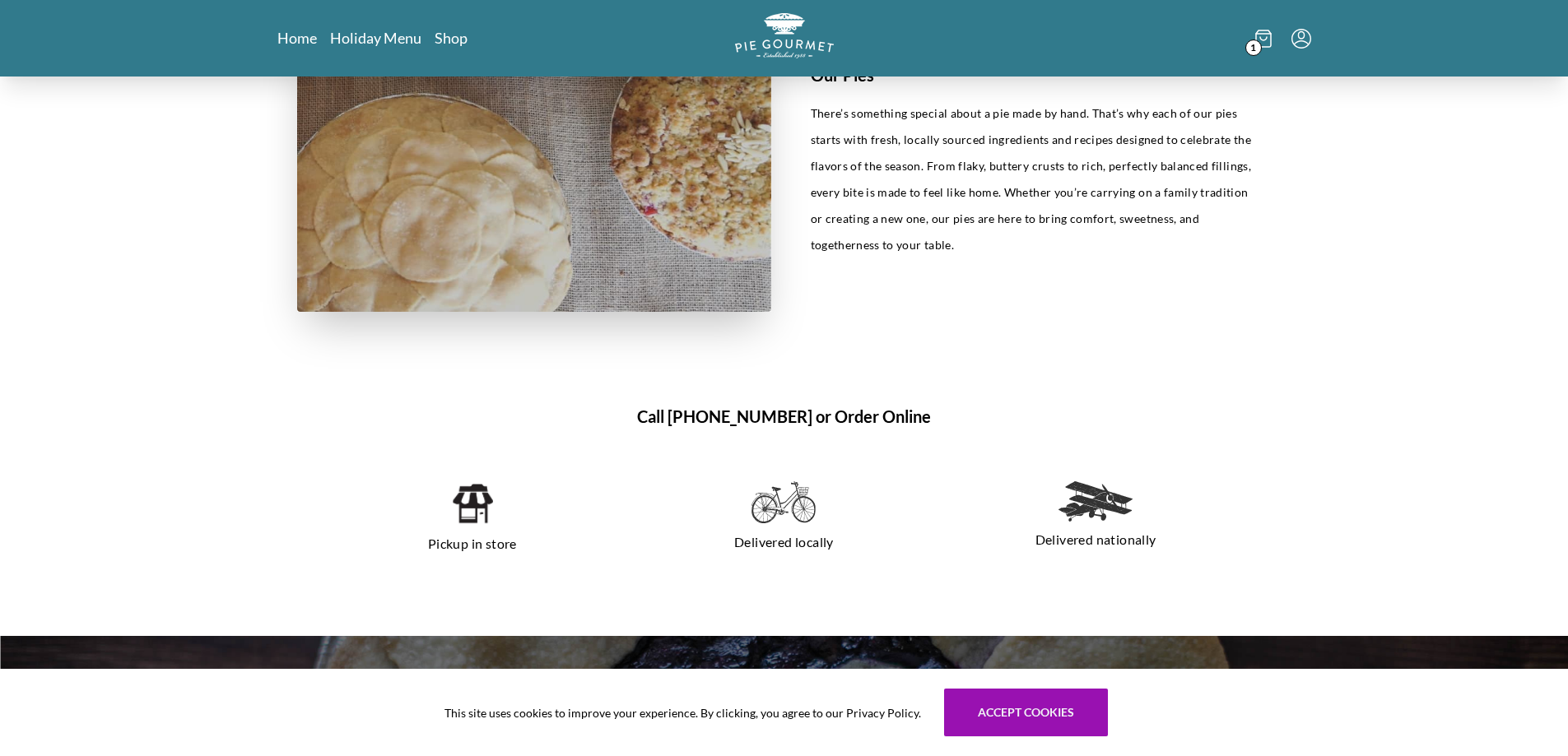
click at [1264, 43] on icon at bounding box center [1262, 38] width 17 height 18
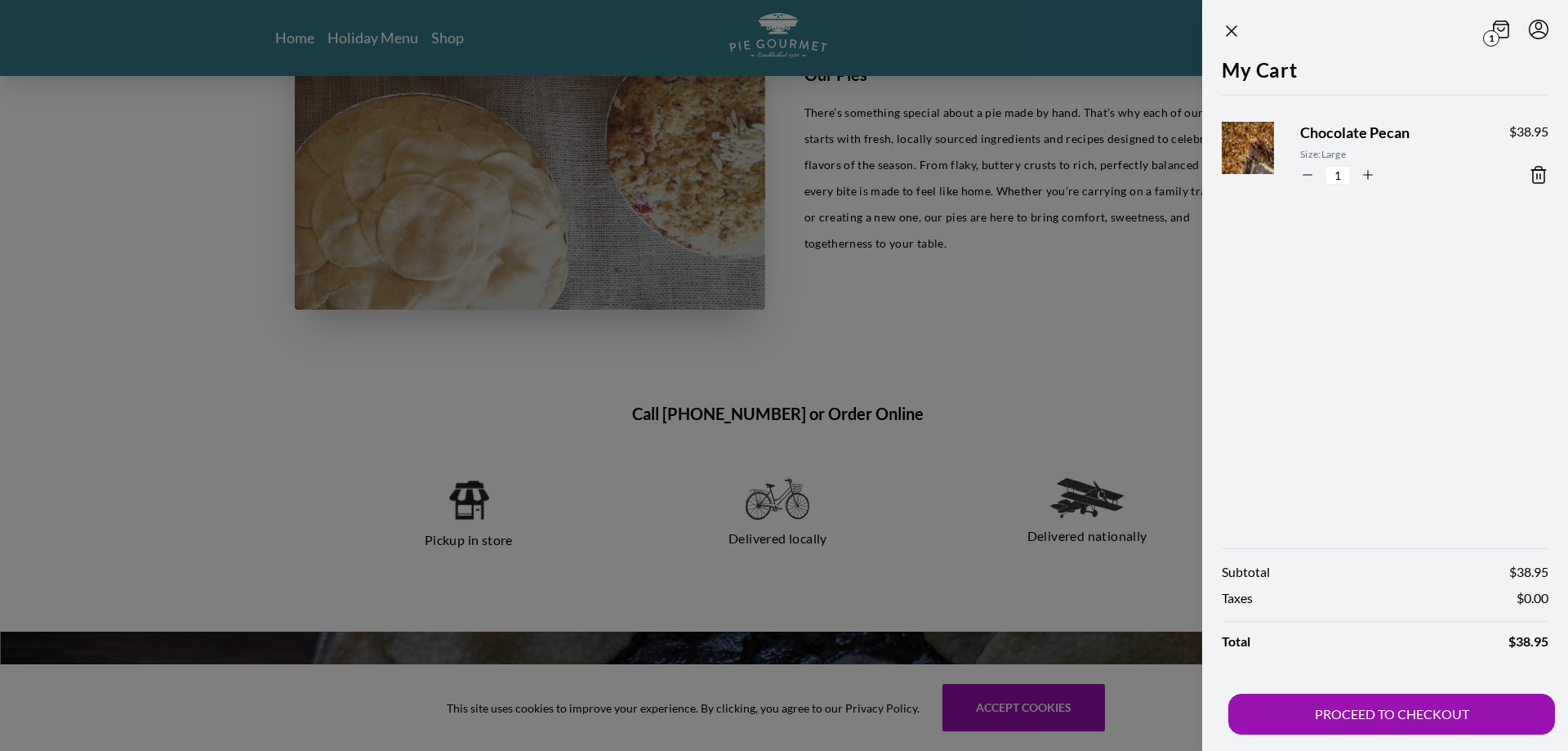
click at [940, 153] on div at bounding box center [784, 376] width 1568 height 751
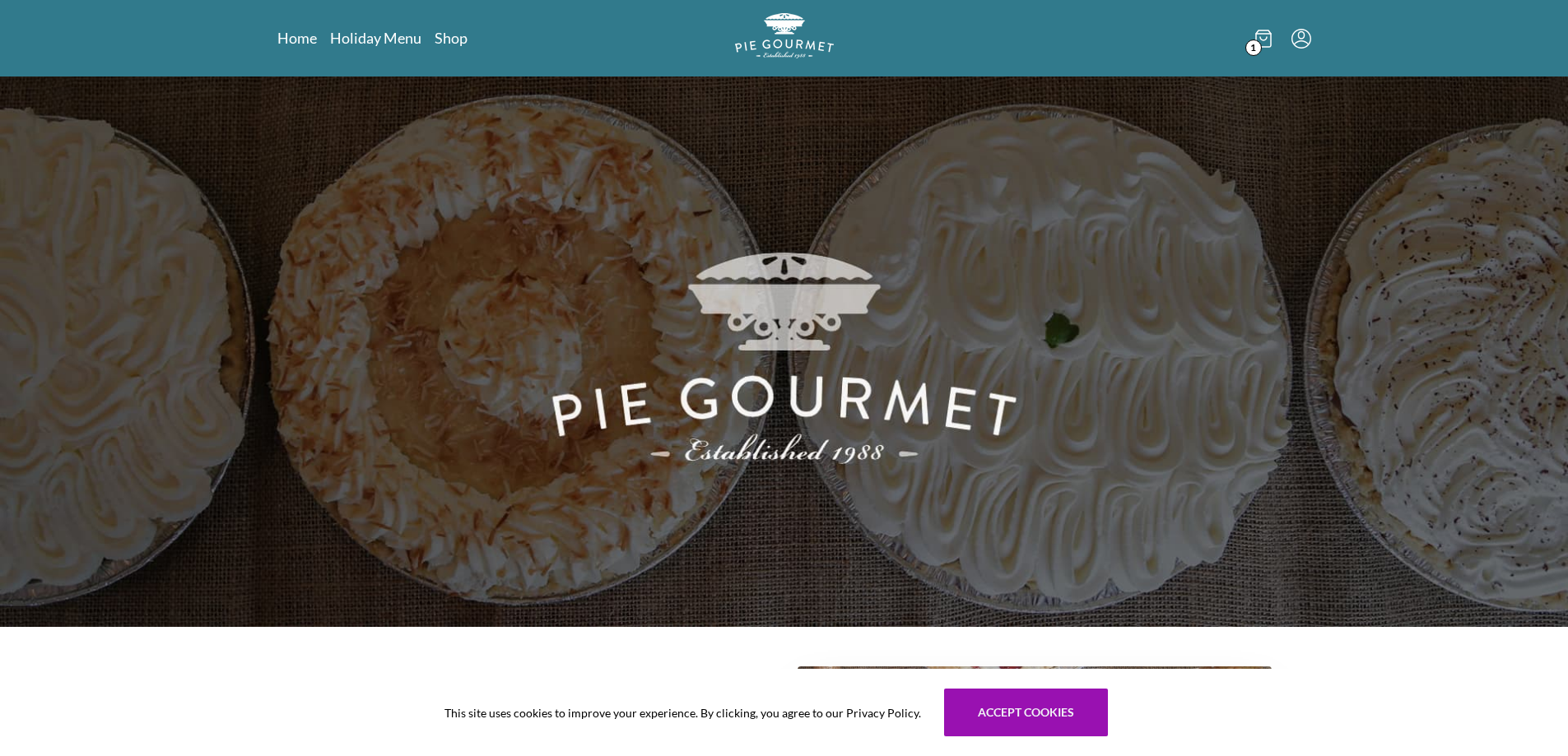
scroll to position [0, 0]
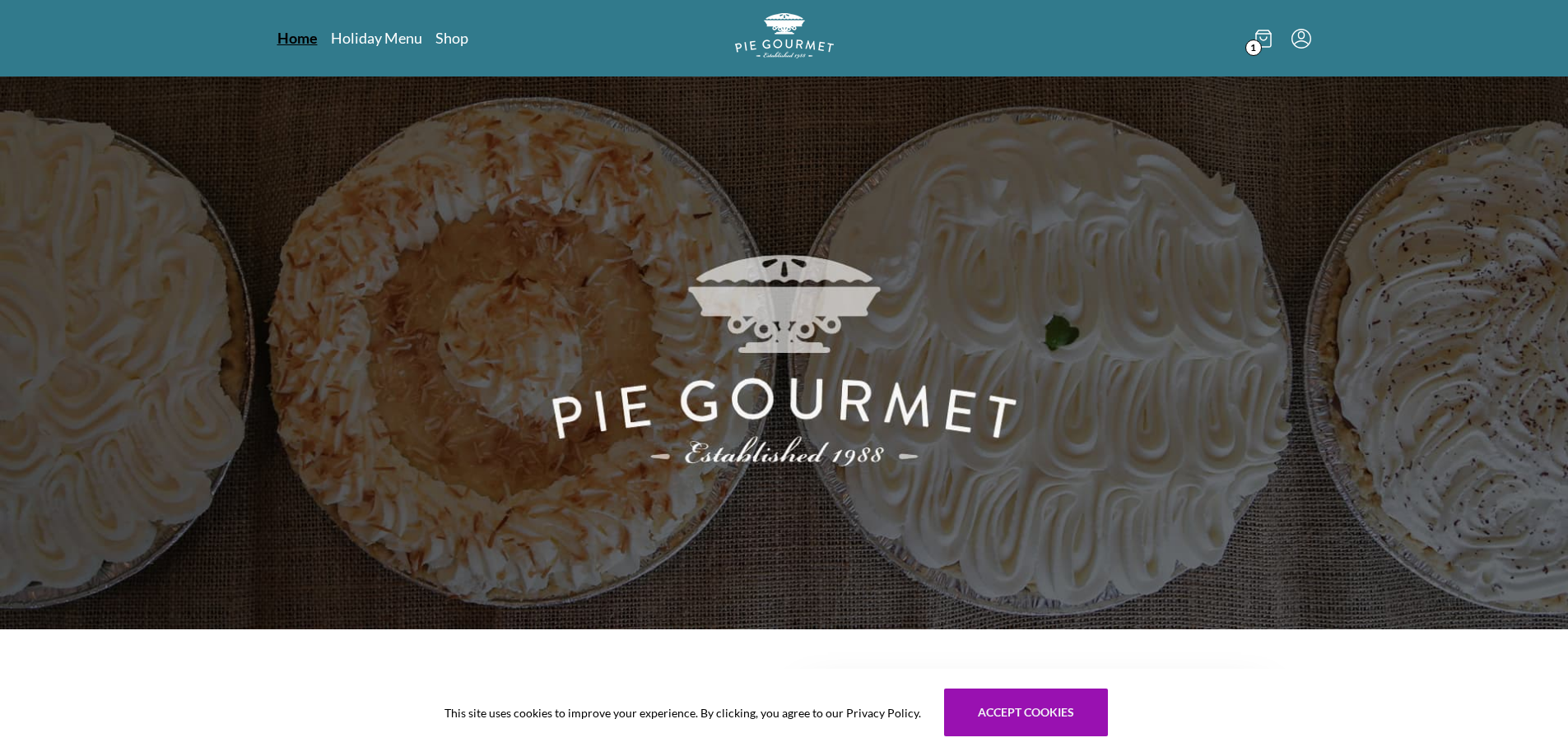
click at [287, 32] on link "Home" at bounding box center [297, 37] width 40 height 20
click at [277, 33] on link "Home" at bounding box center [297, 37] width 40 height 20
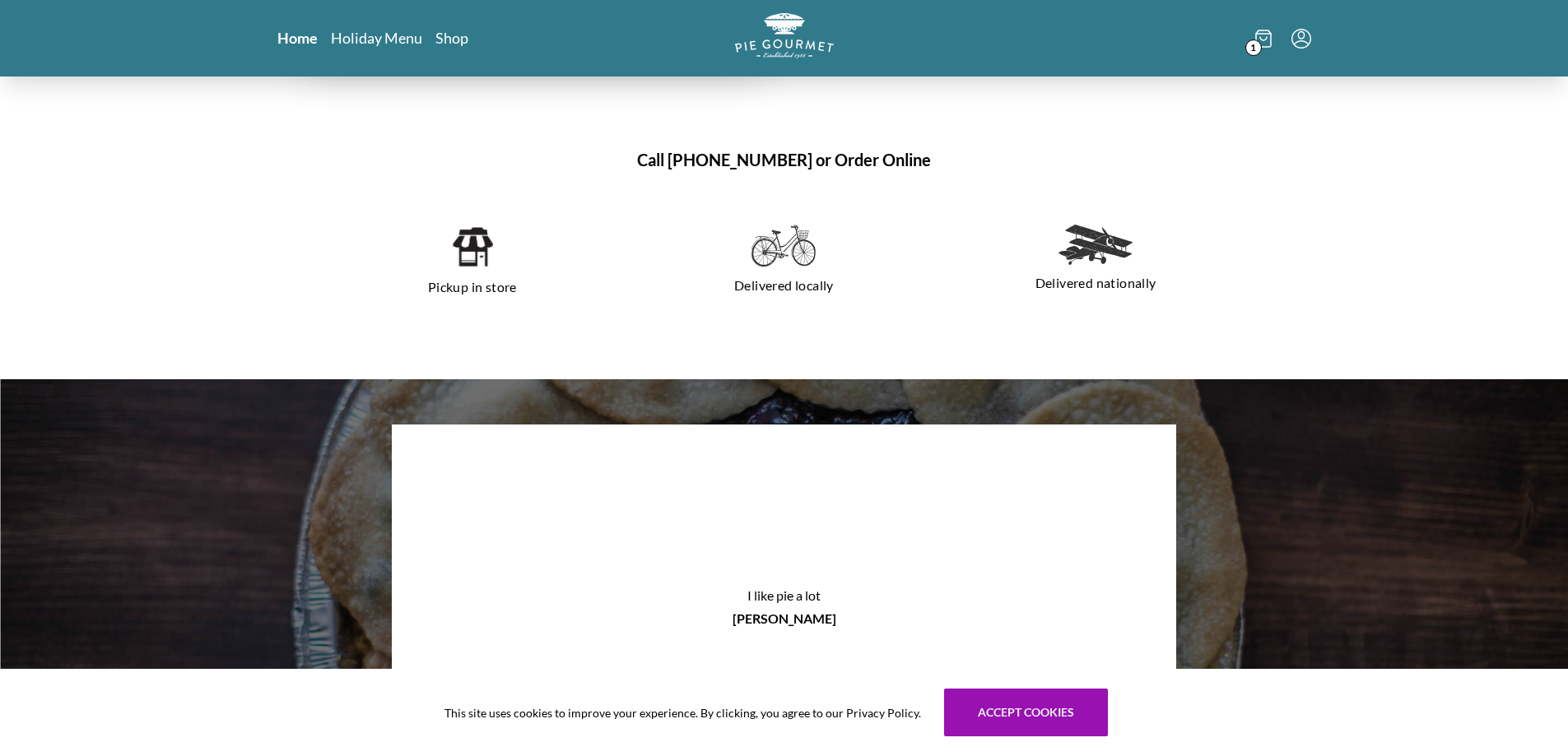
scroll to position [1973, 0]
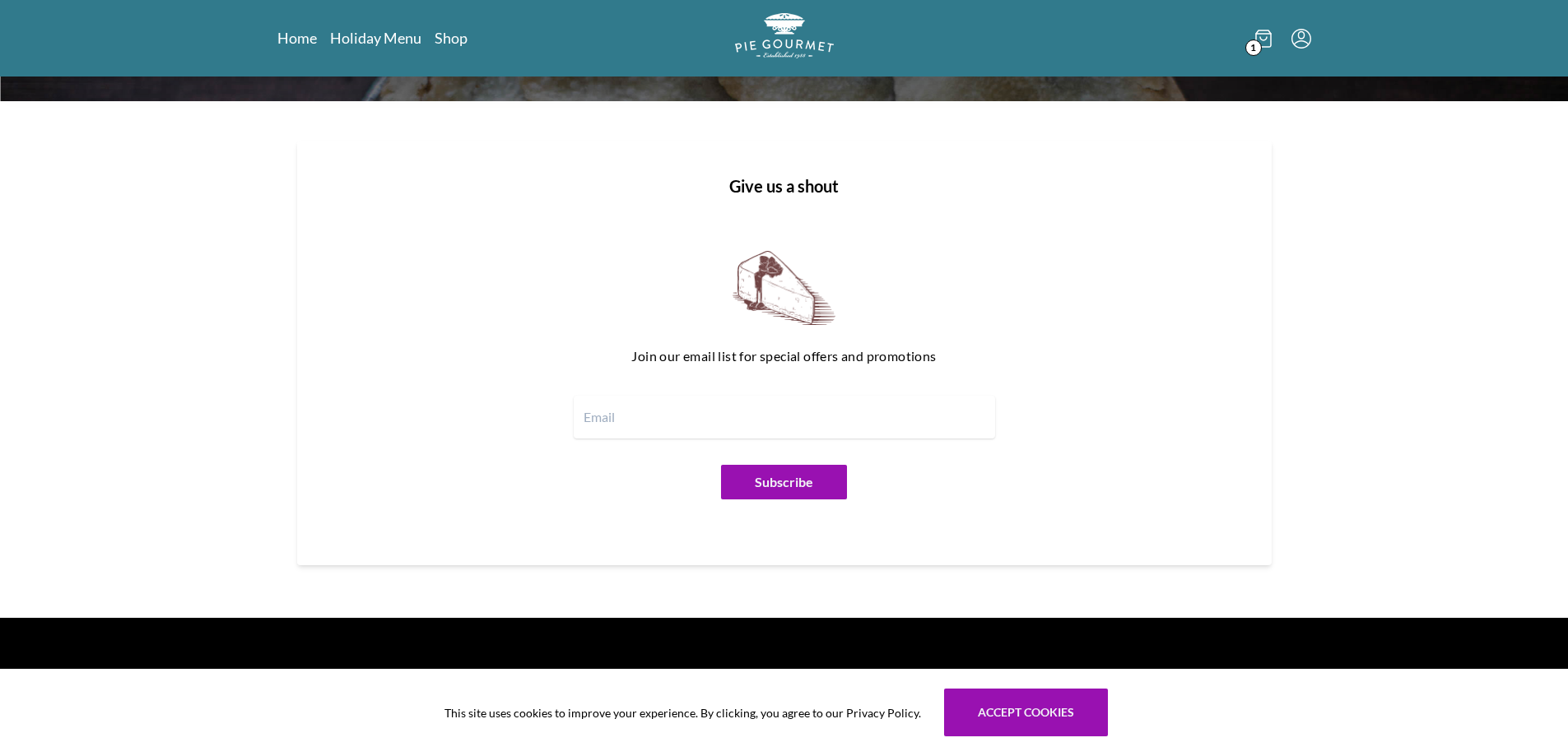
click at [1299, 36] on icon "Menu" at bounding box center [1301, 38] width 20 height 20
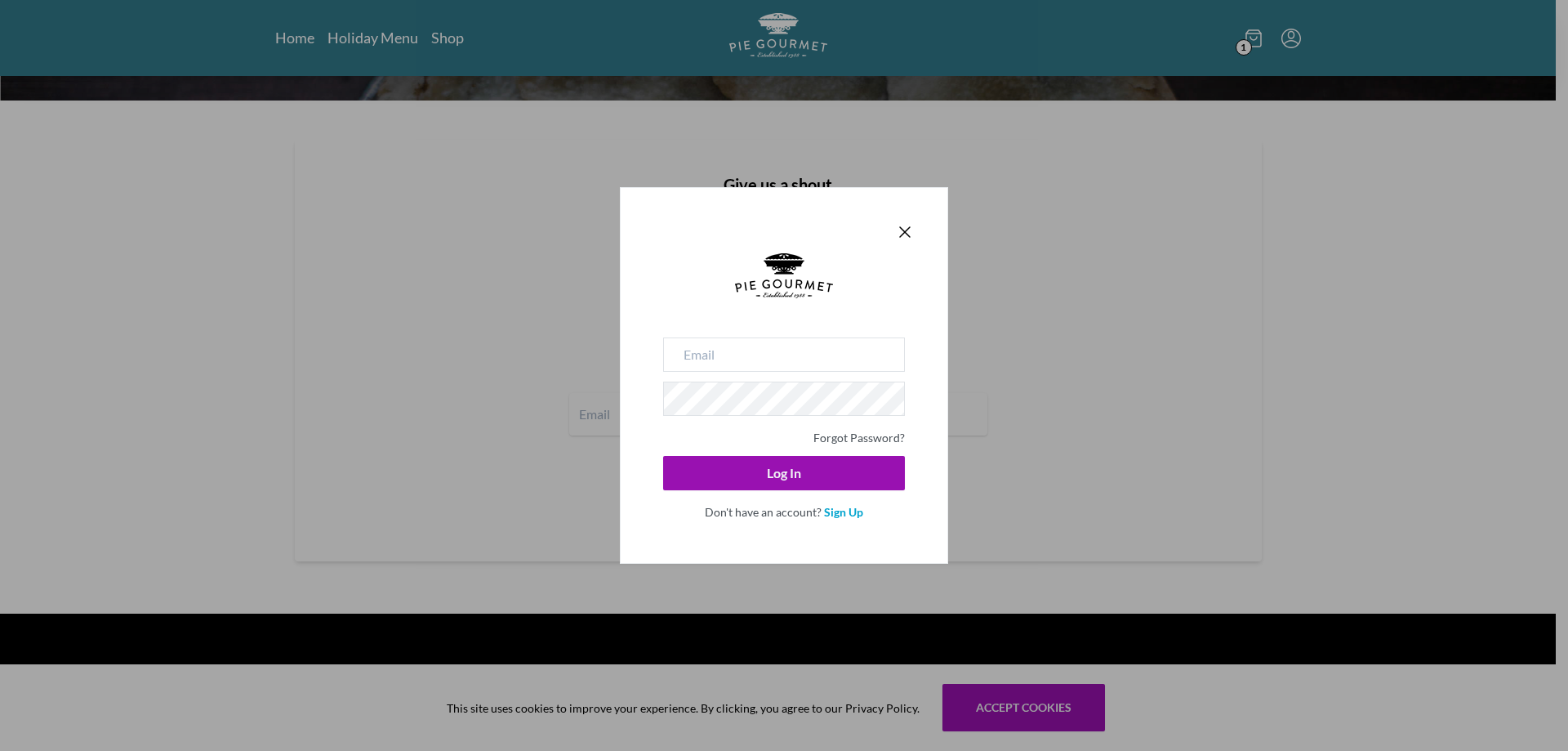
click at [893, 227] on div at bounding box center [784, 231] width 261 height 22
click at [913, 228] on icon "Close panel" at bounding box center [905, 232] width 20 height 20
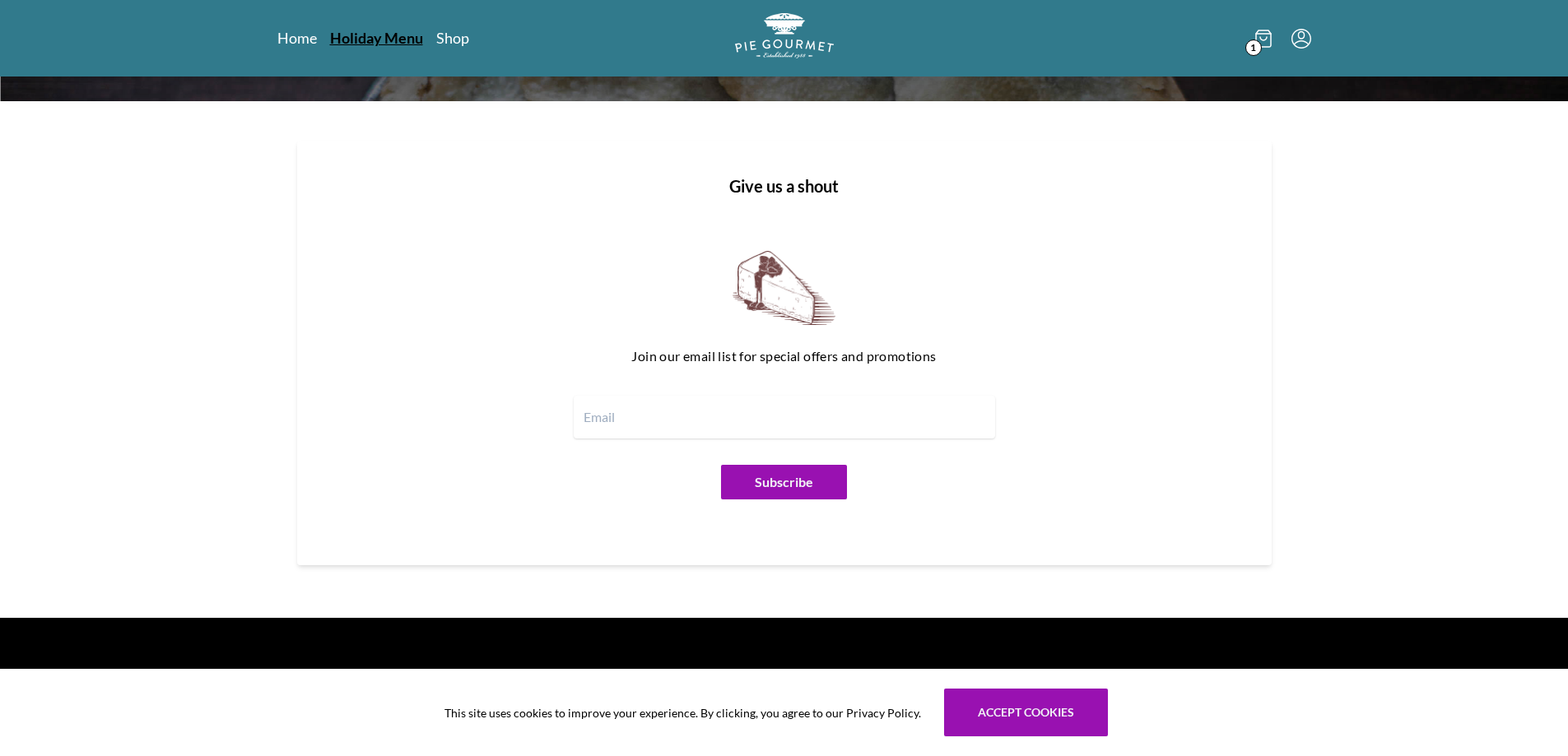
click at [400, 35] on link "Holiday Menu" at bounding box center [376, 37] width 93 height 20
